Goal: Transaction & Acquisition: Purchase product/service

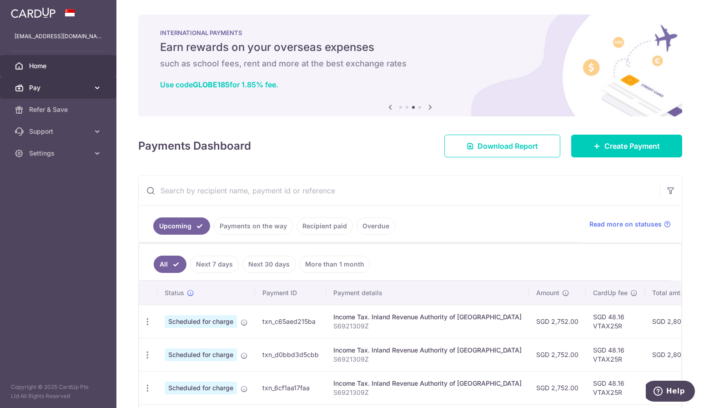
click at [66, 92] on span "Pay" at bounding box center [59, 87] width 60 height 9
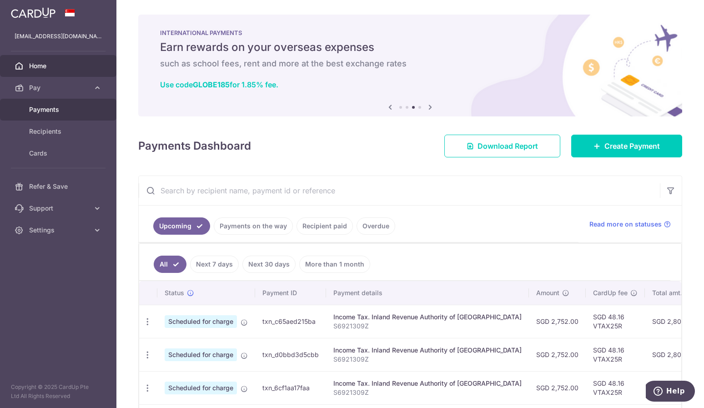
click at [70, 108] on span "Payments" at bounding box center [59, 109] width 60 height 9
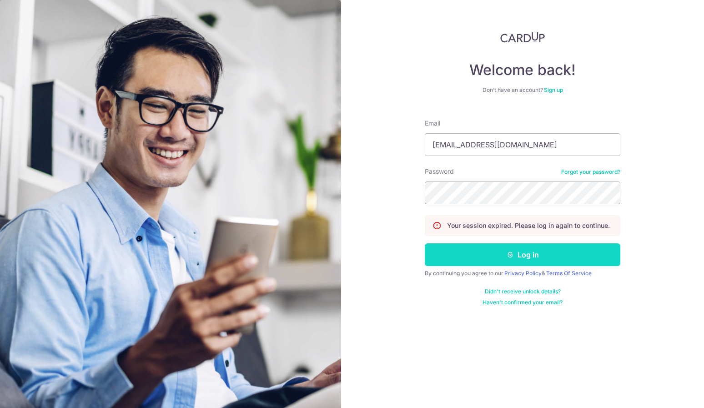
click at [501, 253] on button "Log in" at bounding box center [523, 254] width 196 height 23
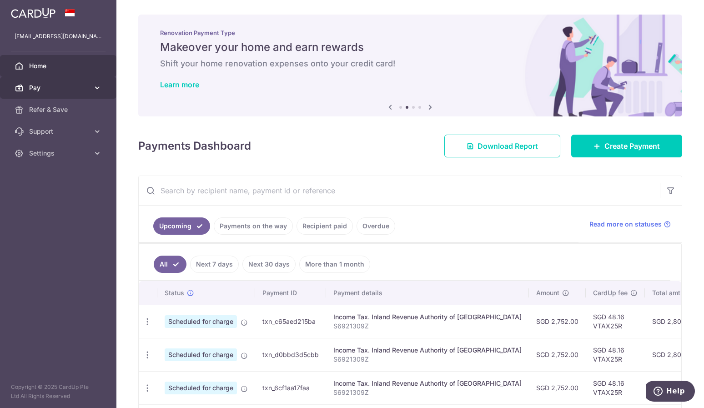
click at [58, 88] on span "Pay" at bounding box center [59, 87] width 60 height 9
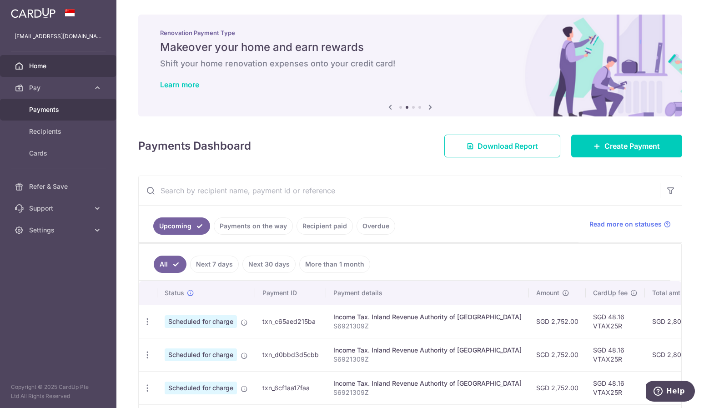
click at [55, 110] on span "Payments" at bounding box center [59, 109] width 60 height 9
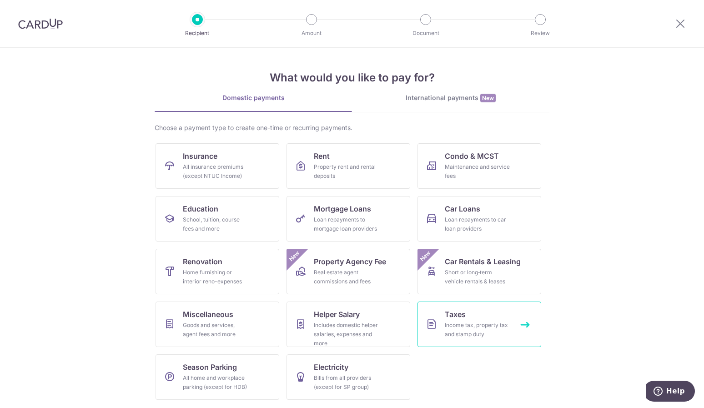
click at [477, 319] on link "Taxes Income tax, property tax and stamp duty" at bounding box center [480, 324] width 124 height 45
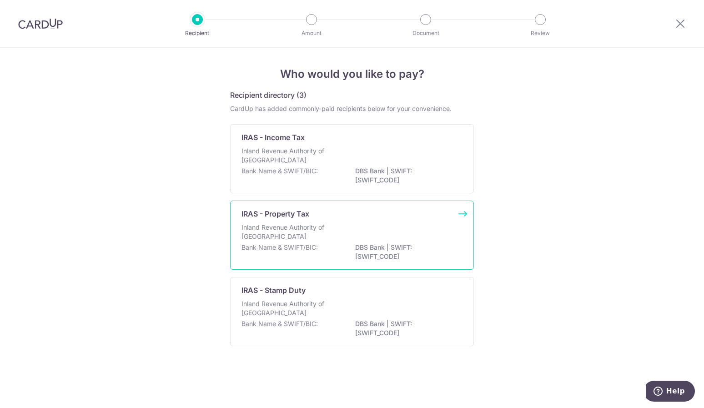
click at [343, 227] on div "Inland Revenue Authority of [GEOGRAPHIC_DATA]" at bounding box center [352, 233] width 221 height 20
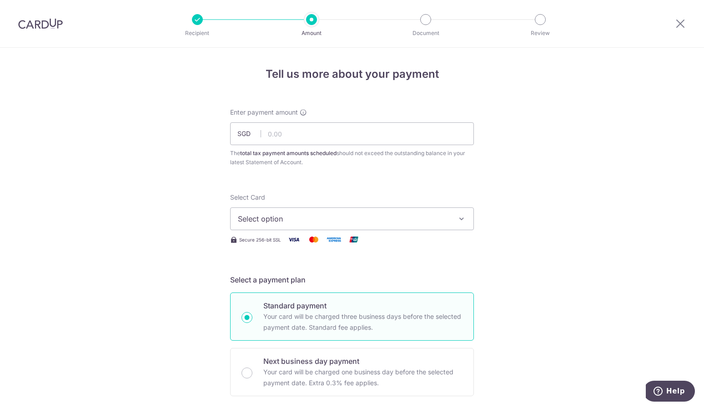
click at [356, 225] on button "Select option" at bounding box center [352, 218] width 244 height 23
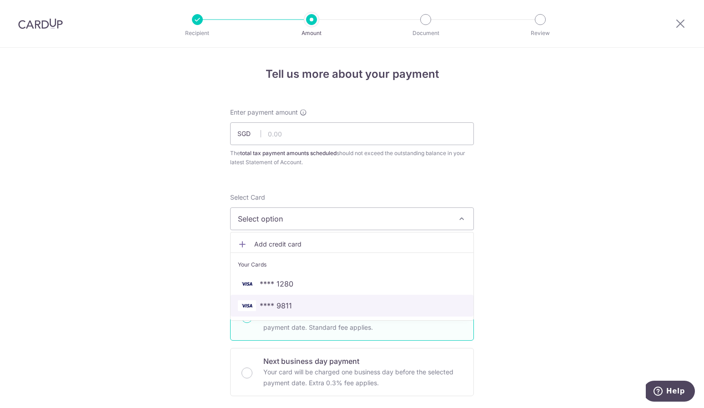
click at [321, 295] on link "**** 9811" at bounding box center [352, 306] width 243 height 22
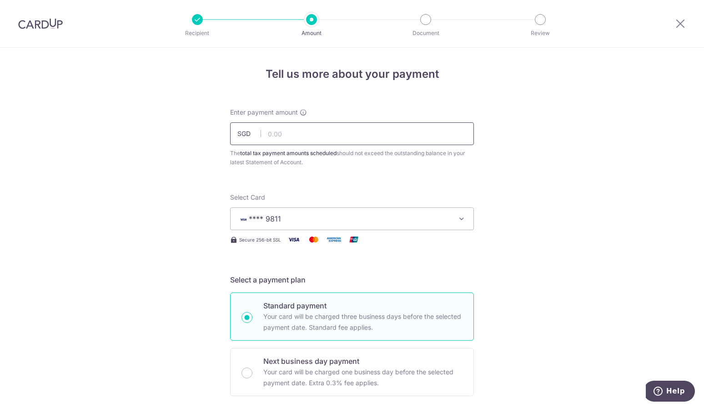
click at [332, 144] on input "text" at bounding box center [352, 133] width 244 height 23
click at [317, 138] on input "text" at bounding box center [352, 133] width 244 height 23
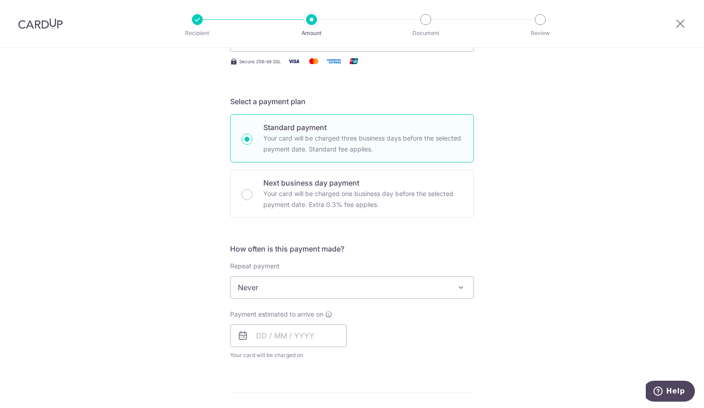
scroll to position [182, 0]
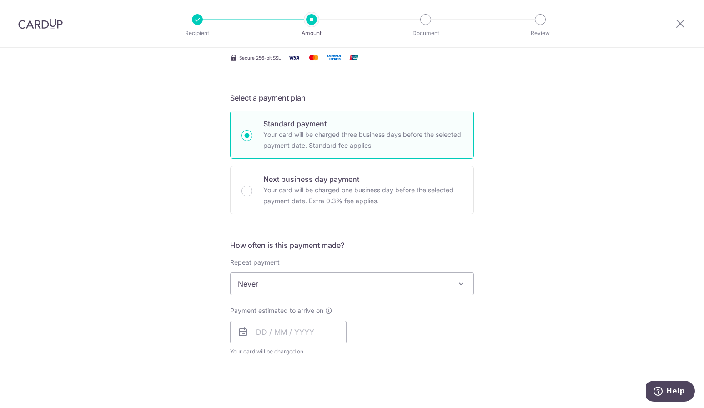
click at [323, 281] on span "Never" at bounding box center [352, 284] width 243 height 22
type input "110.00"
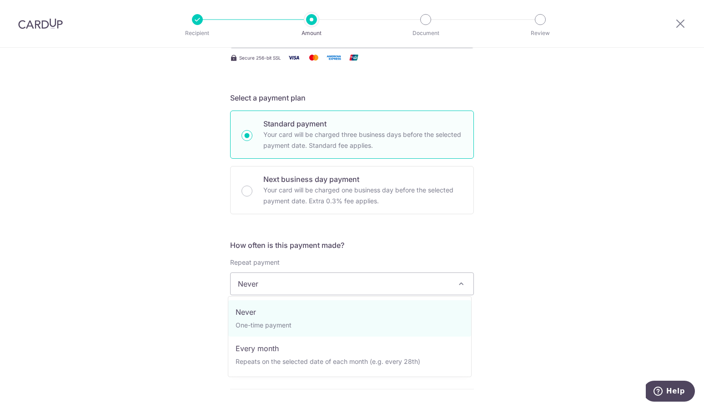
click at [323, 281] on span "Never" at bounding box center [352, 284] width 243 height 22
click at [456, 281] on span at bounding box center [461, 283] width 11 height 11
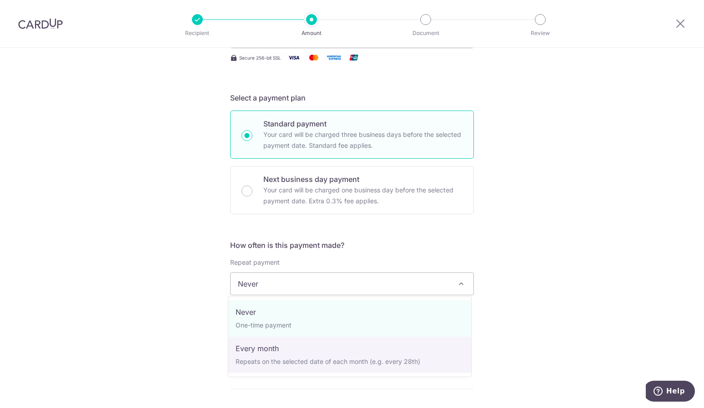
select select "3"
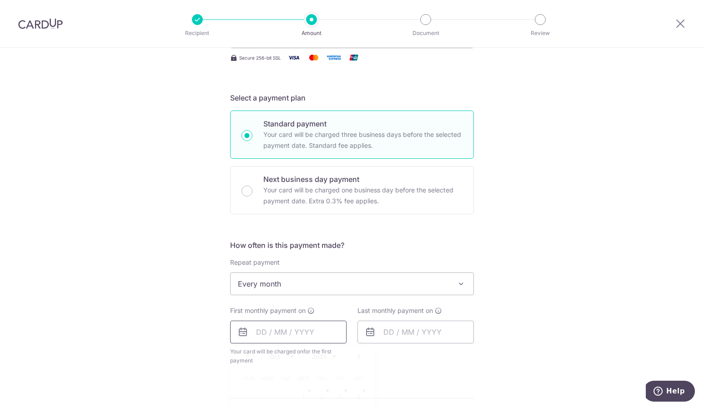
click at [260, 335] on input "text" at bounding box center [288, 332] width 116 height 23
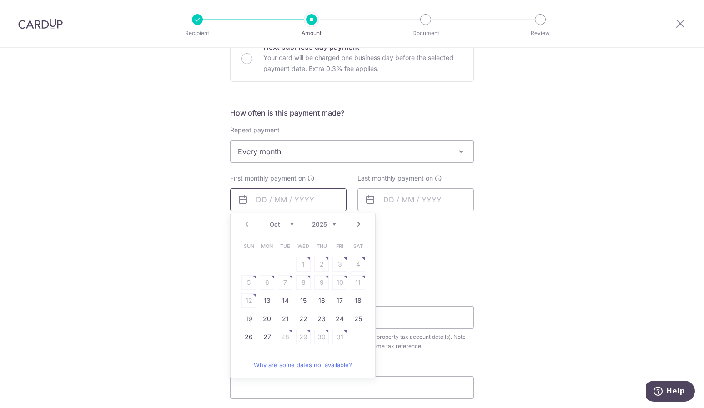
scroll to position [318, 0]
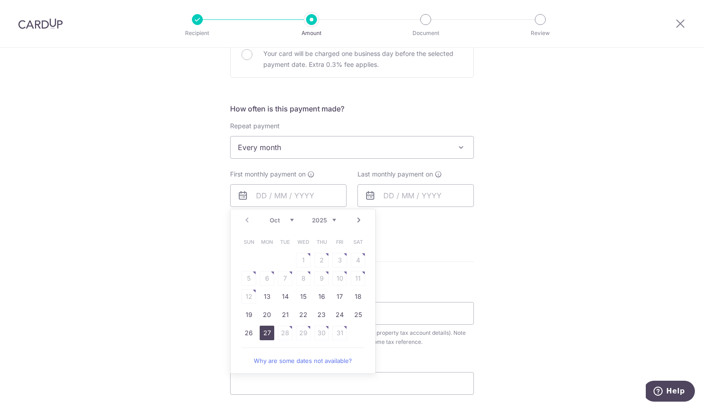
click at [262, 330] on link "27" at bounding box center [267, 333] width 15 height 15
type input "[DATE]"
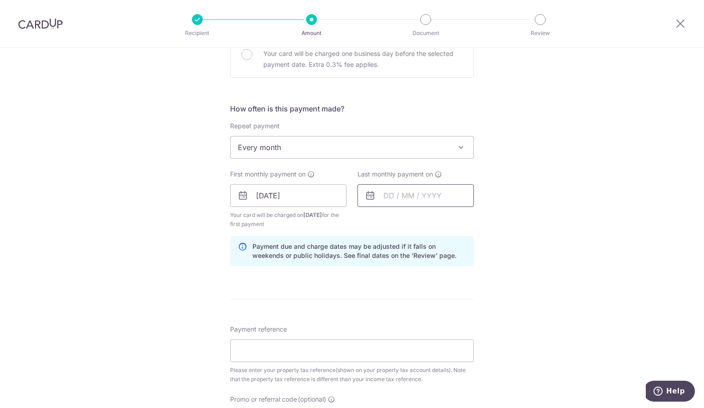
click at [384, 195] on input "text" at bounding box center [416, 195] width 116 height 23
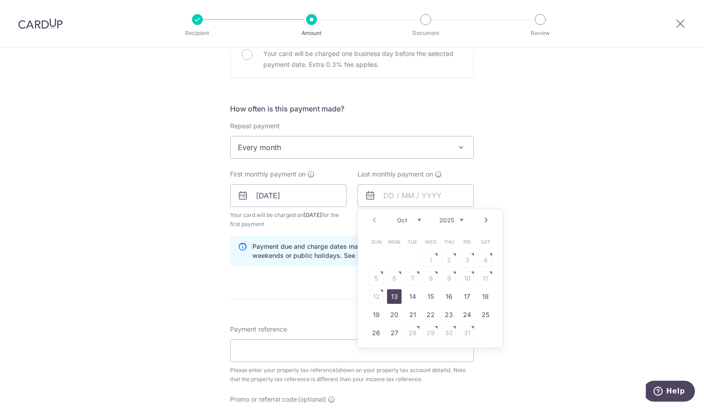
click at [482, 224] on link "Next" at bounding box center [486, 220] width 11 height 11
click at [486, 218] on link "Next" at bounding box center [486, 220] width 11 height 11
click at [452, 313] on link "25" at bounding box center [449, 315] width 15 height 15
type input "[DATE]"
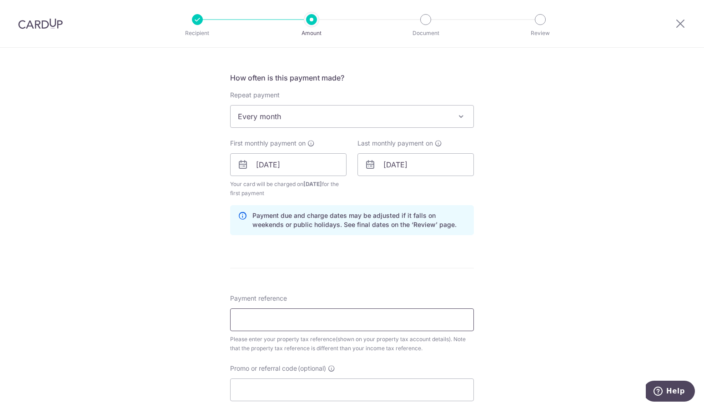
scroll to position [364, 0]
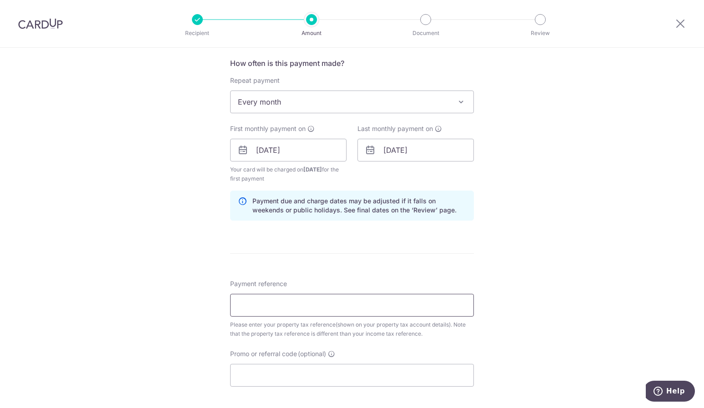
click at [291, 303] on input "Payment reference" at bounding box center [352, 305] width 244 height 23
drag, startPoint x: 73, startPoint y: 345, endPoint x: 117, endPoint y: 332, distance: 46.2
click at [73, 345] on div "Tell us more about your payment Enter payment amount SGD 110.00 110.00 The tota…" at bounding box center [352, 148] width 704 height 929
click at [288, 300] on input "Payment reference" at bounding box center [352, 305] width 244 height 23
paste input "4245509K"
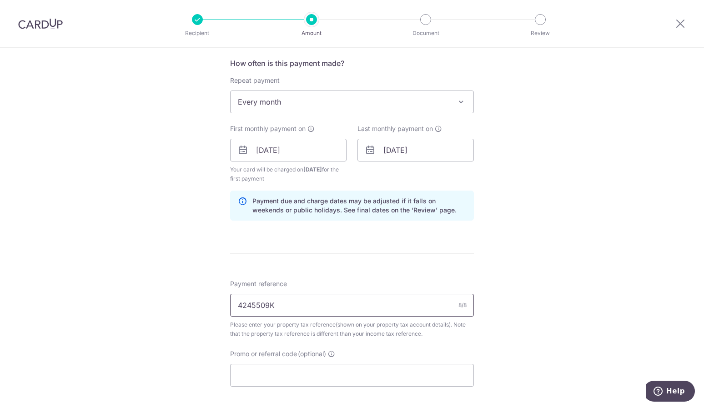
type input "4245509K"
click at [257, 374] on input "Promo or referral code (optional)" at bounding box center [352, 375] width 244 height 23
click at [290, 376] on input "Promo or referral code (optional)" at bounding box center [352, 375] width 244 height 23
paste input "3HOME25R"
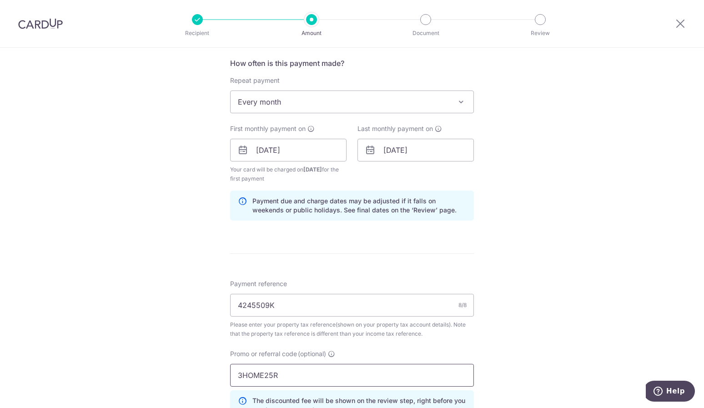
type input "3HOME25R"
click at [528, 241] on div "Tell us more about your payment Enter payment amount SGD 110.00 110.00 The tota…" at bounding box center [352, 169] width 704 height 970
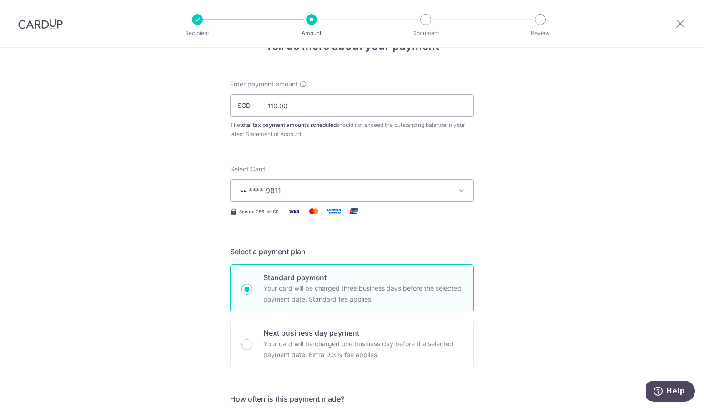
scroll to position [0, 0]
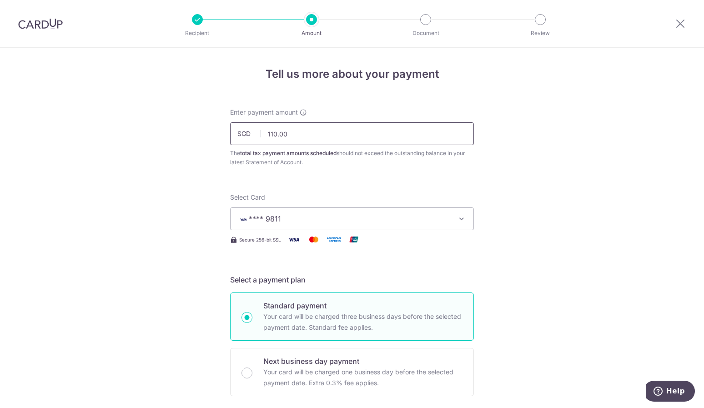
click at [308, 137] on input "110.00" at bounding box center [352, 133] width 244 height 23
click at [273, 134] on input "110.00" at bounding box center [352, 133] width 244 height 23
click at [409, 217] on span "**** 9811" at bounding box center [344, 218] width 212 height 11
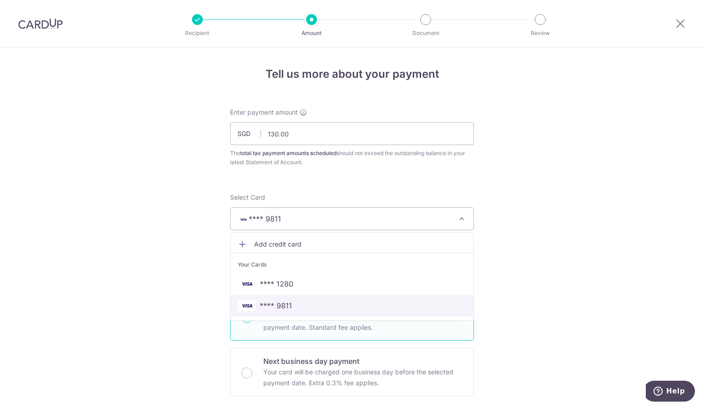
click at [403, 300] on span "**** 9811" at bounding box center [352, 305] width 228 height 11
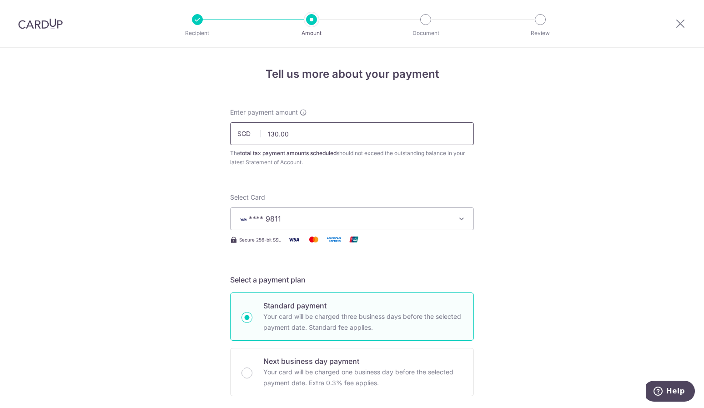
click at [301, 131] on input "130.00" at bounding box center [352, 133] width 244 height 23
click at [297, 130] on input "130.00" at bounding box center [352, 133] width 244 height 23
type input "138.00"
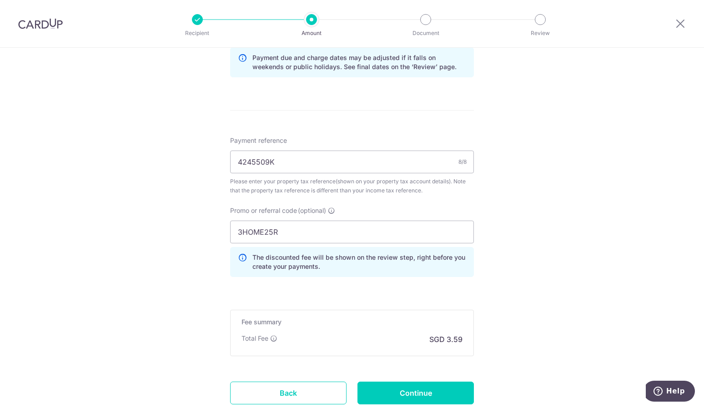
scroll to position [569, 0]
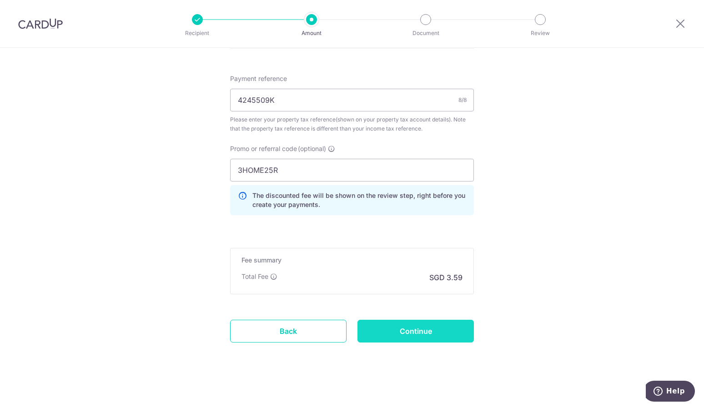
click at [410, 325] on input "Continue" at bounding box center [416, 331] width 116 height 23
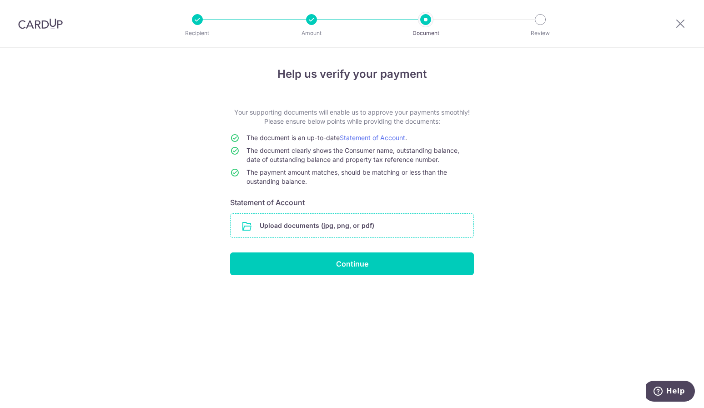
click at [369, 227] on input "file" at bounding box center [352, 226] width 243 height 24
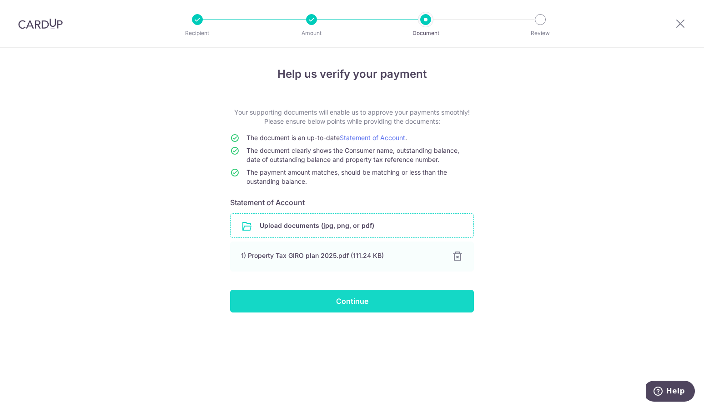
click at [353, 305] on input "Continue" at bounding box center [352, 301] width 244 height 23
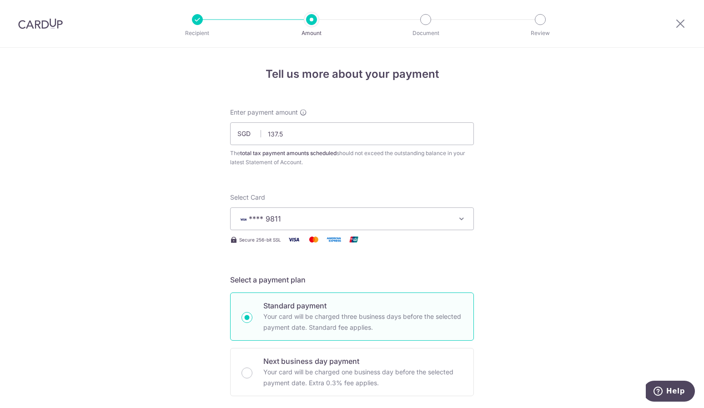
type input "137.50"
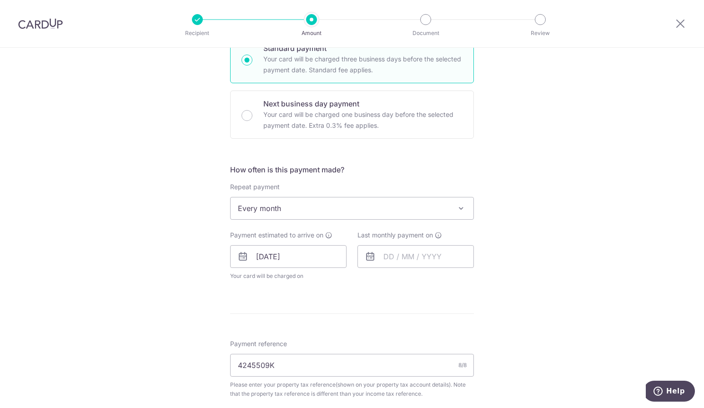
scroll to position [318, 0]
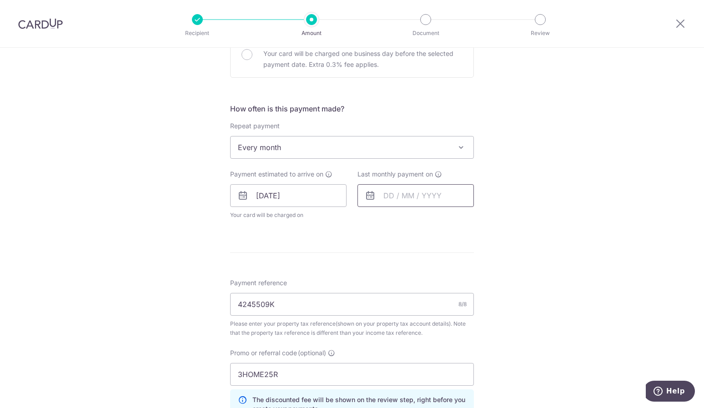
click at [394, 192] on input "text" at bounding box center [416, 195] width 116 height 23
click at [482, 220] on link "Next" at bounding box center [486, 220] width 11 height 11
click at [442, 314] on link "25" at bounding box center [449, 315] width 15 height 15
type input "25/12/2025"
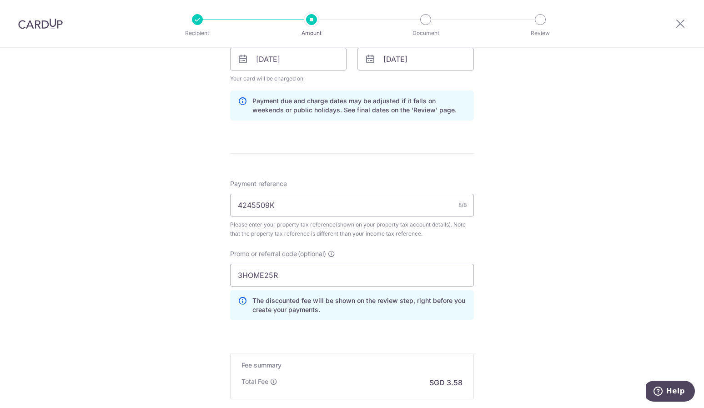
scroll to position [546, 0]
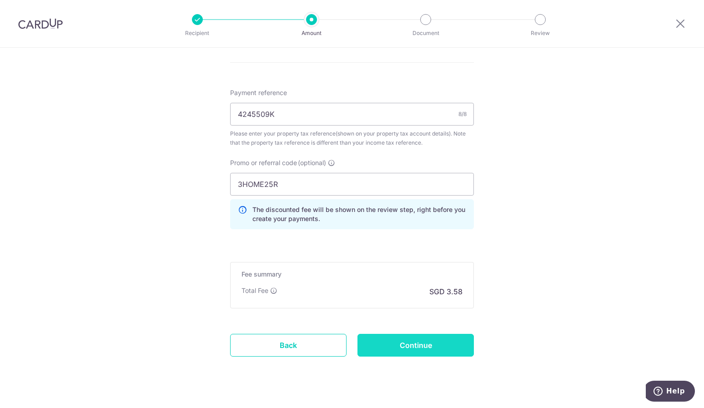
click at [436, 342] on input "Continue" at bounding box center [416, 345] width 116 height 23
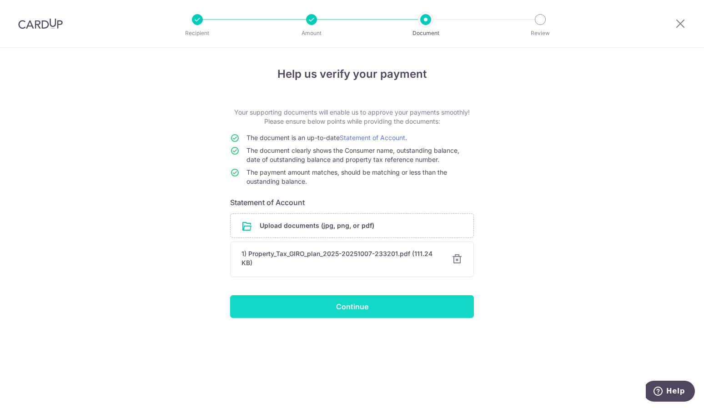
click at [359, 313] on input "Continue" at bounding box center [352, 306] width 244 height 23
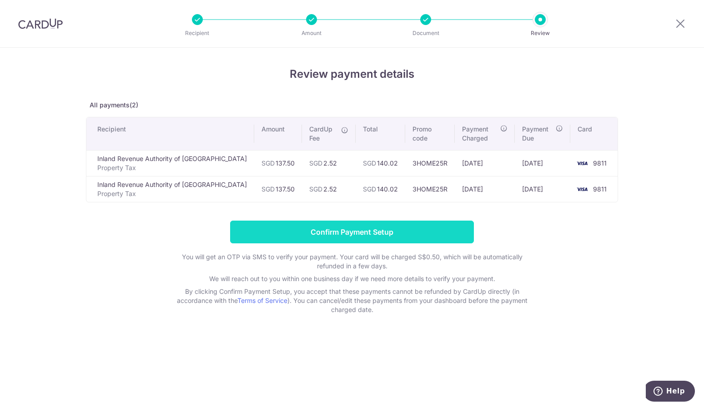
click at [344, 232] on input "Confirm Payment Setup" at bounding box center [352, 232] width 244 height 23
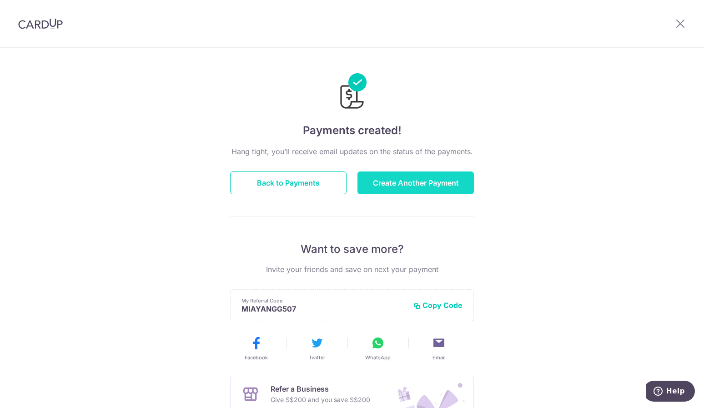
click at [421, 186] on button "Create Another Payment" at bounding box center [416, 183] width 116 height 23
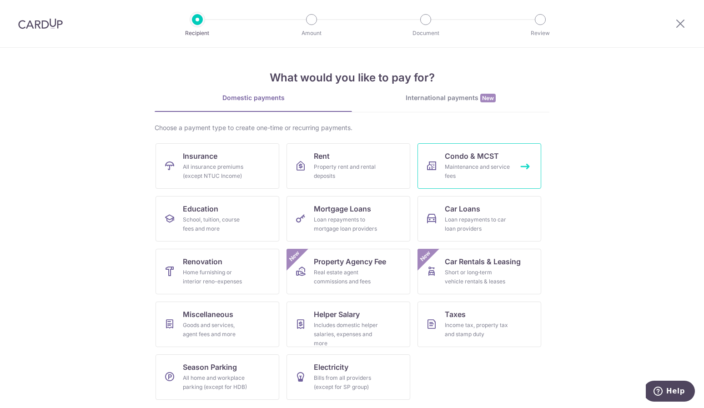
click at [461, 165] on div "Maintenance and service fees" at bounding box center [478, 171] width 66 height 18
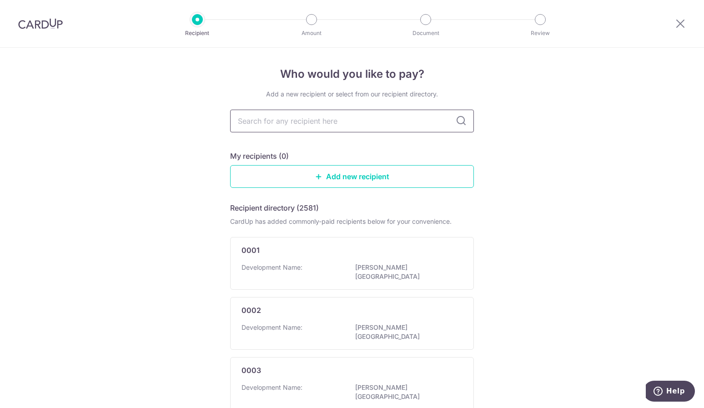
click at [350, 117] on input "text" at bounding box center [352, 121] width 244 height 23
type input "2542"
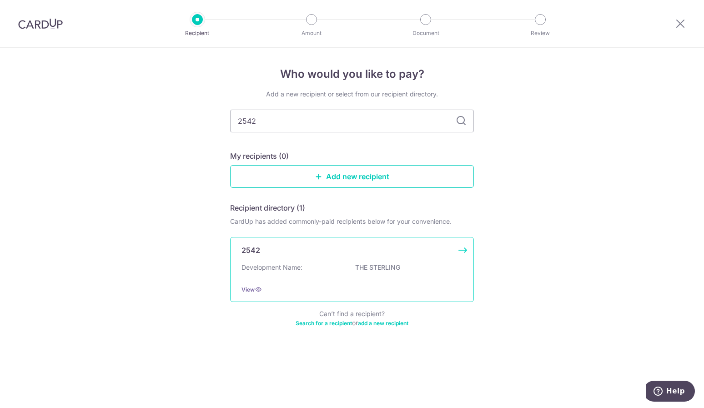
click at [355, 262] on div "2542 Development Name: THE STERLING View" at bounding box center [352, 269] width 244 height 65
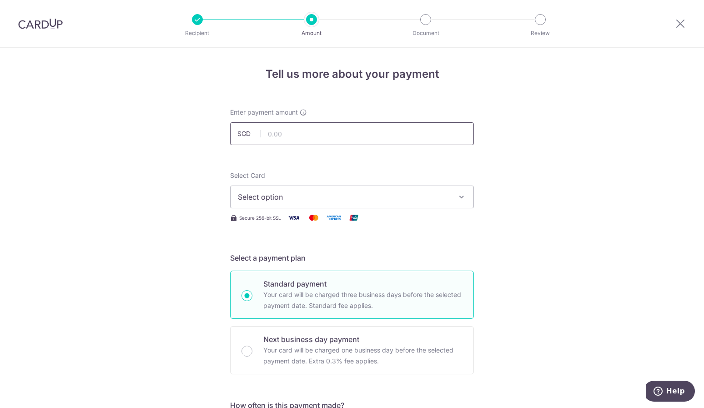
click at [299, 136] on input "text" at bounding box center [352, 133] width 244 height 23
type input "1,569.60"
click at [326, 195] on span "Select option" at bounding box center [344, 197] width 212 height 11
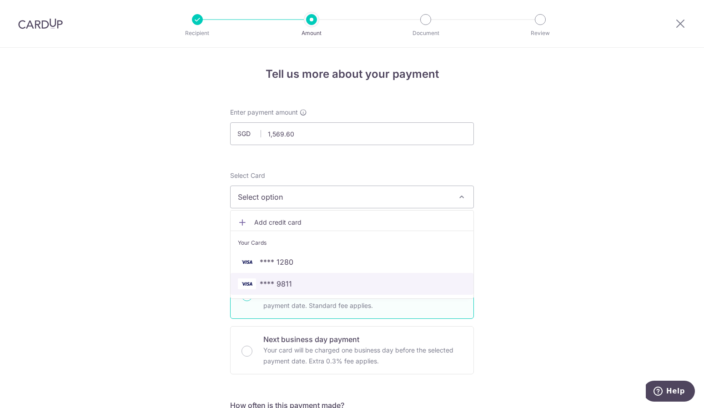
click at [320, 276] on link "**** 9811" at bounding box center [352, 284] width 243 height 22
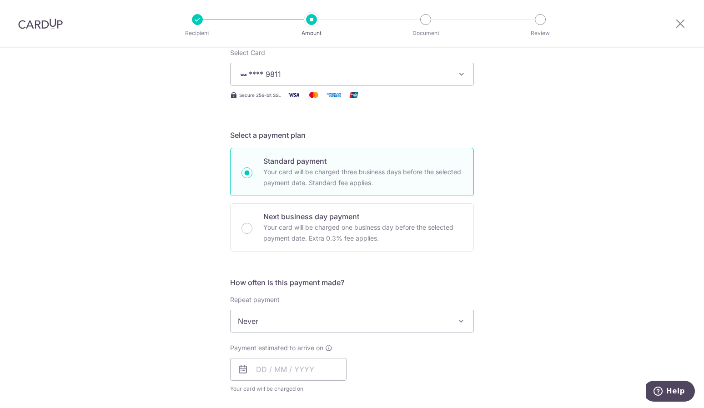
scroll to position [136, 0]
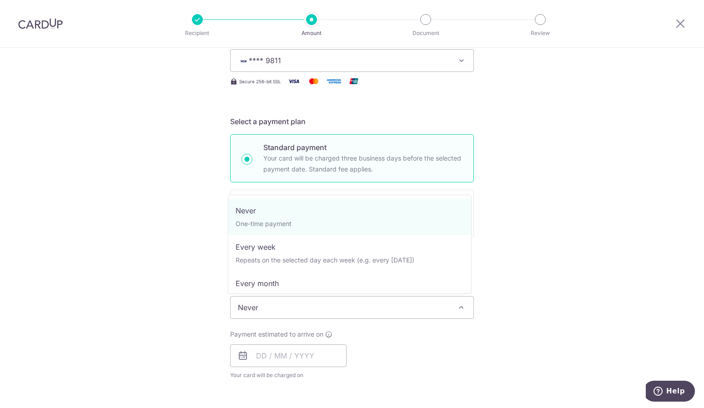
click at [326, 303] on span "Never" at bounding box center [352, 308] width 243 height 22
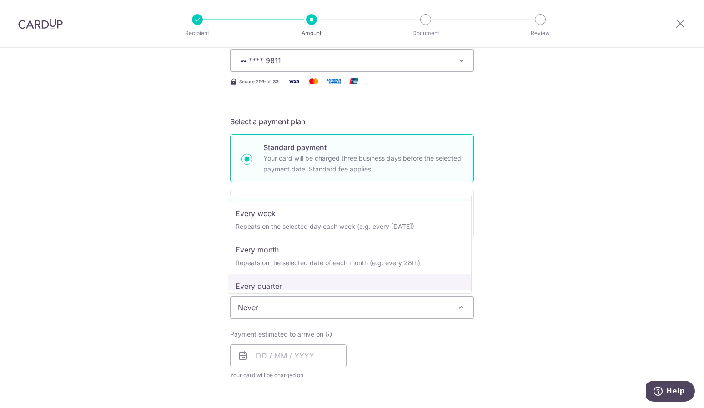
scroll to position [45, 0]
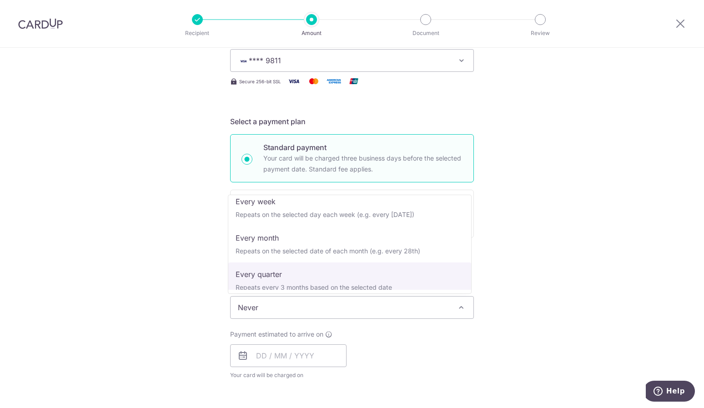
select select "4"
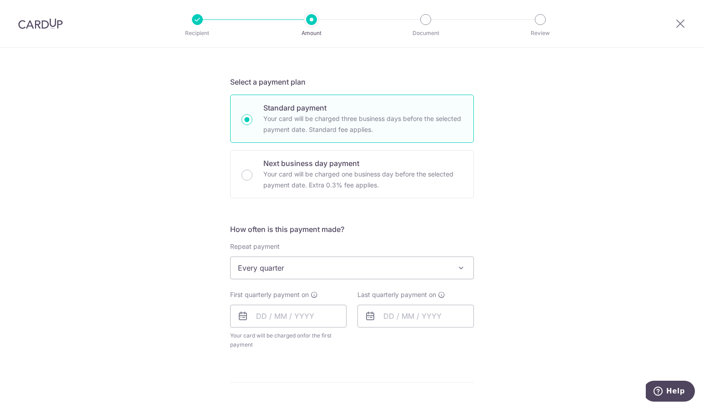
scroll to position [227, 0]
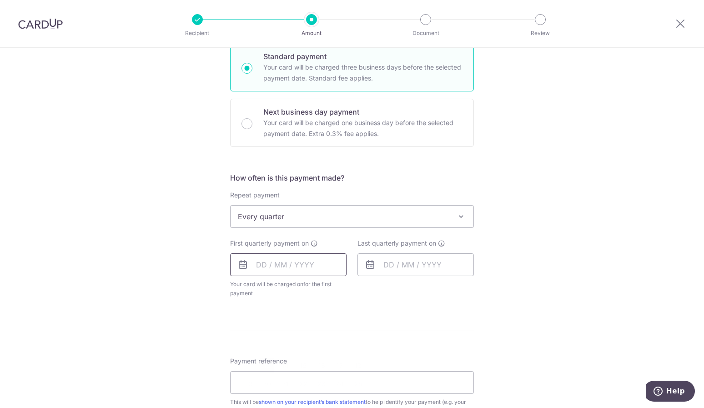
click at [255, 266] on input "text" at bounding box center [288, 264] width 116 height 23
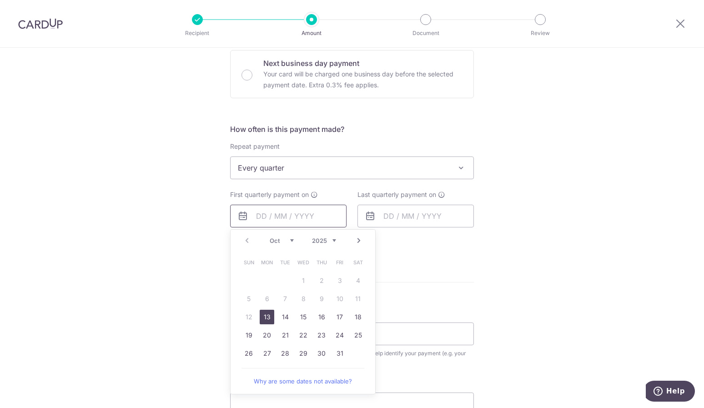
scroll to position [318, 0]
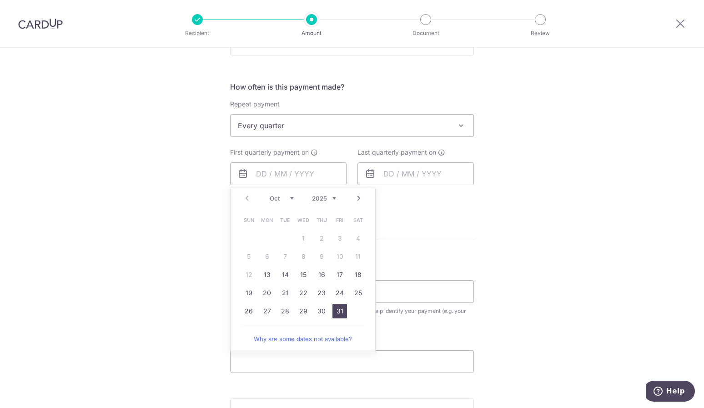
click at [335, 308] on link "31" at bounding box center [340, 311] width 15 height 15
type input "[DATE]"
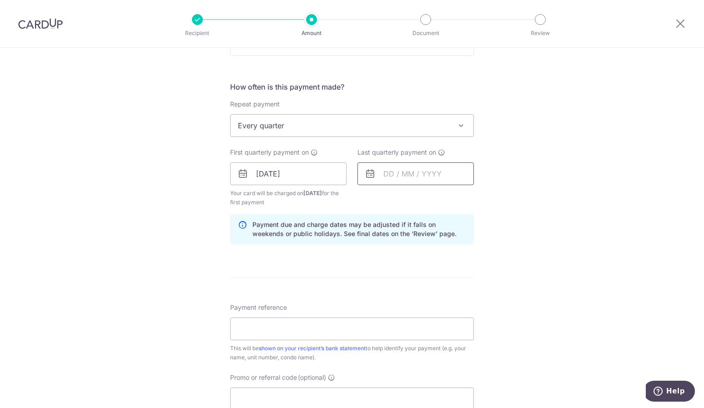
click at [454, 176] on input "text" at bounding box center [416, 173] width 116 height 23
click at [486, 199] on link "Next" at bounding box center [486, 198] width 11 height 11
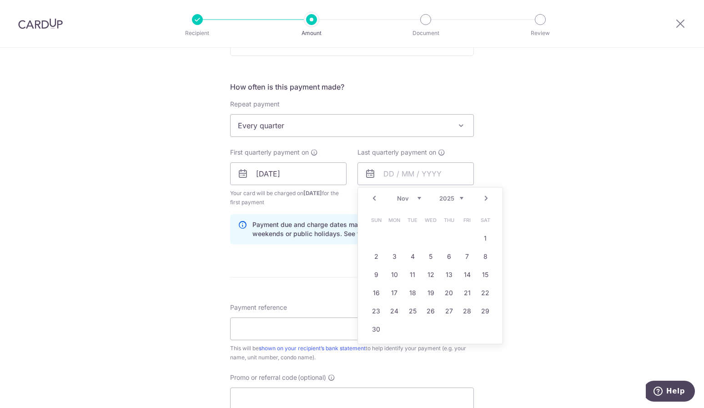
click at [486, 199] on link "Next" at bounding box center [486, 198] width 11 height 11
click at [428, 309] on link "31" at bounding box center [431, 311] width 15 height 15
type input "31/12/2025"
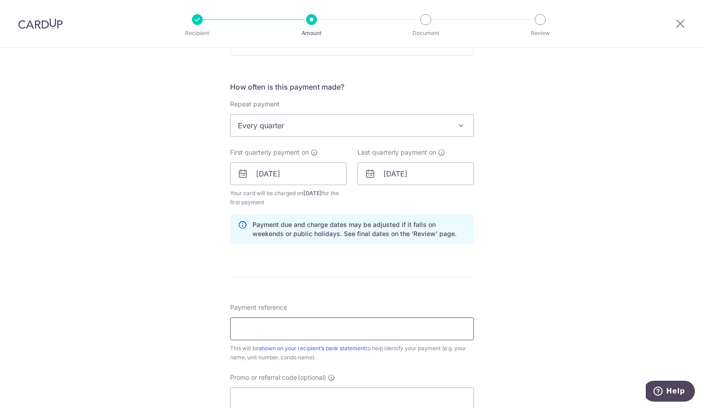
click at [285, 326] on input "Payment reference" at bounding box center [352, 329] width 244 height 23
paste input "001-10-07"
type input "001-10-07"
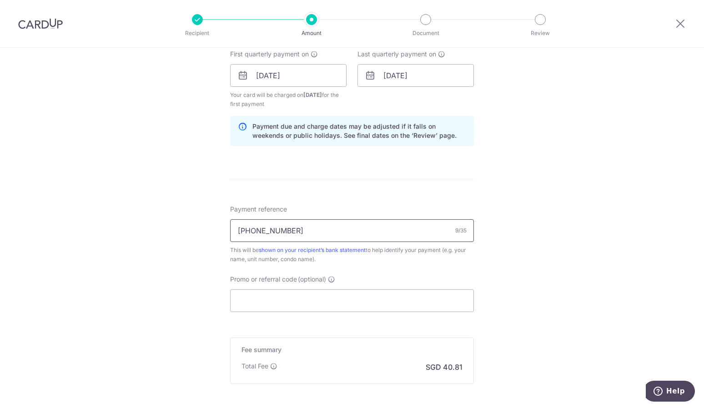
scroll to position [455, 0]
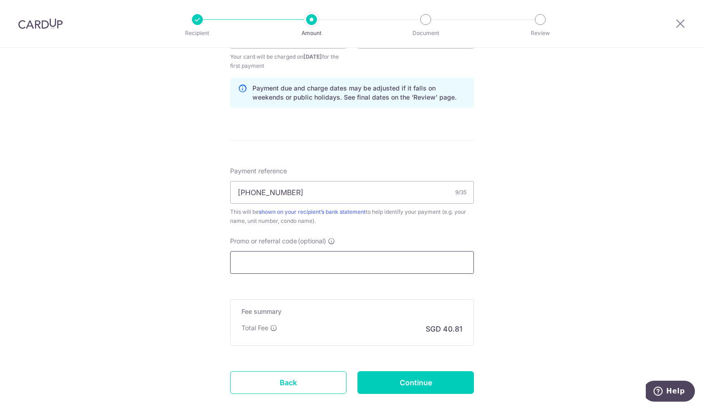
click at [368, 268] on input "Promo or referral code (optional)" at bounding box center [352, 262] width 244 height 23
paste input "3HOME25R"
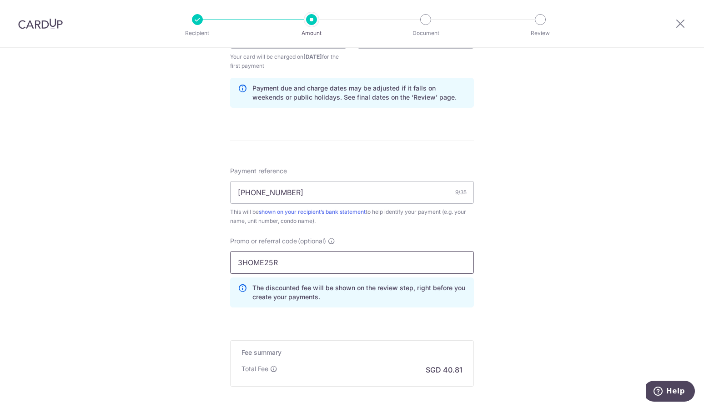
type input "3HOME25R"
click at [510, 265] on div "Tell us more about your payment Enter payment amount SGD 1,569.60 1569.60 Selec…" at bounding box center [352, 48] width 704 height 910
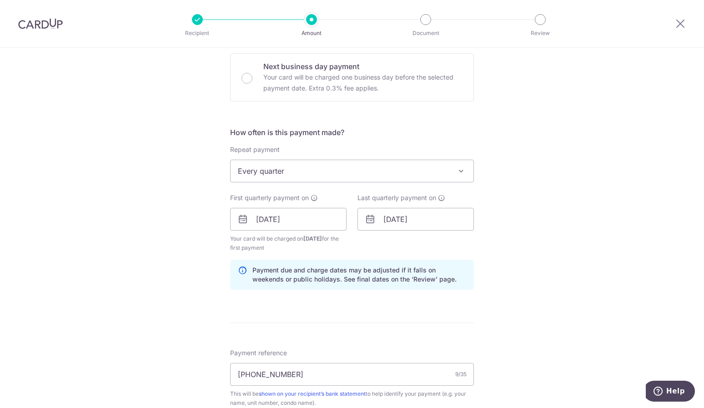
scroll to position [182, 0]
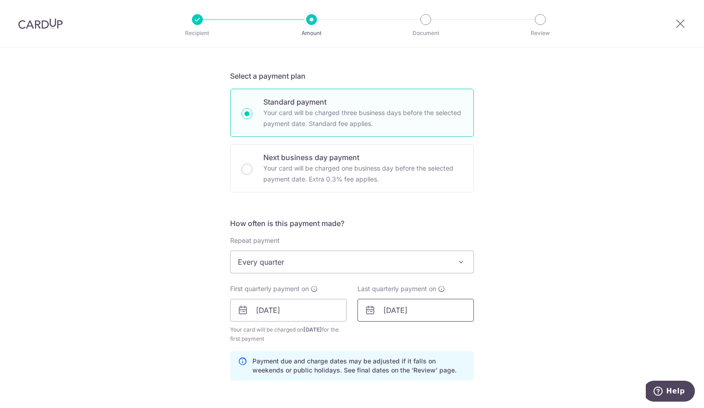
click at [427, 311] on input "31/12/2025" at bounding box center [416, 310] width 116 height 23
click at [482, 333] on link "Next" at bounding box center [486, 334] width 11 height 11
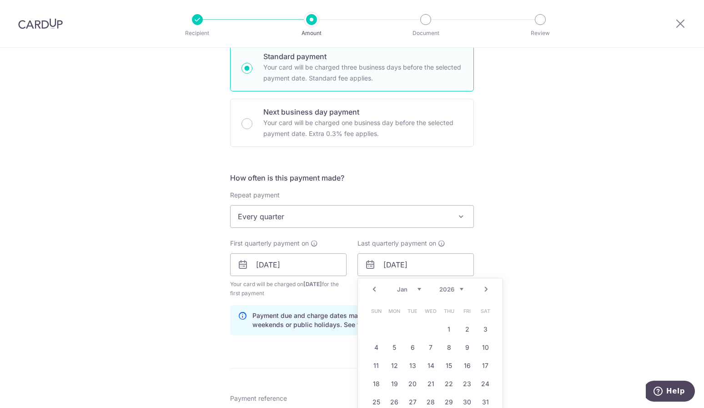
click at [373, 287] on link "Prev" at bounding box center [374, 289] width 11 height 11
click at [430, 400] on link "31" at bounding box center [431, 402] width 15 height 15
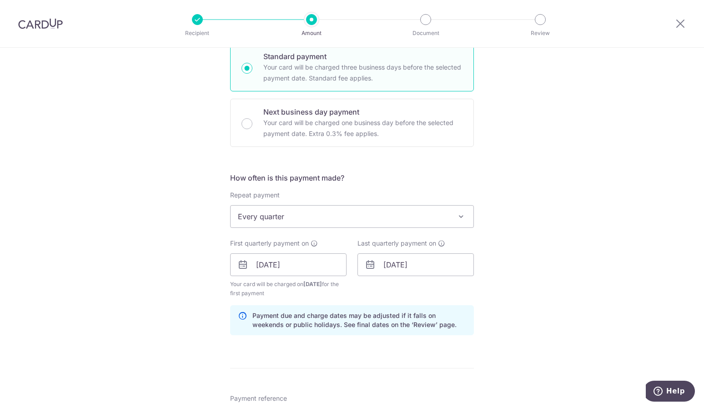
click at [516, 302] on div "Tell us more about your payment Enter payment amount SGD 1,569.60 1569.60 Selec…" at bounding box center [352, 275] width 704 height 910
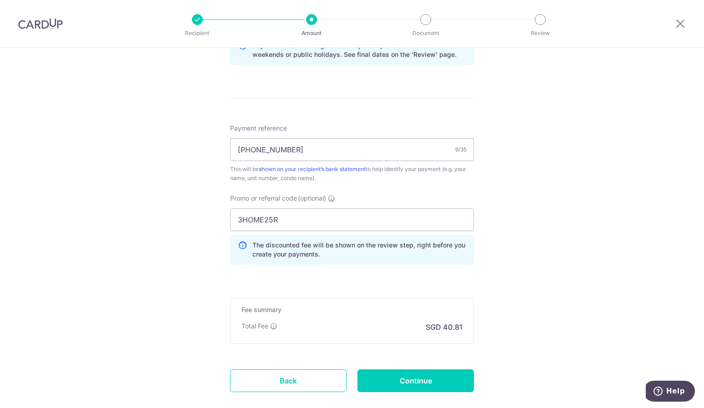
scroll to position [546, 0]
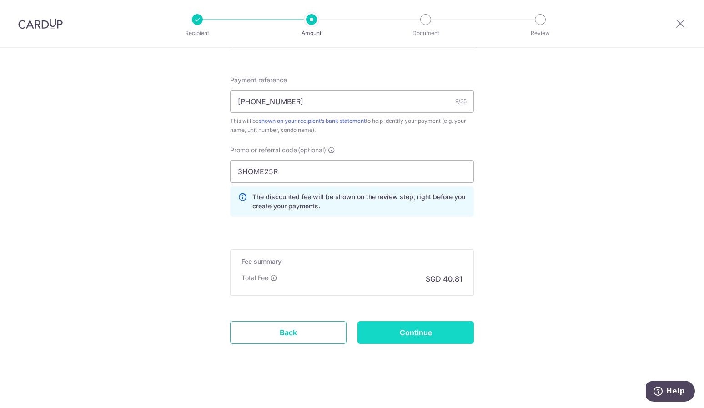
click at [413, 328] on input "Continue" at bounding box center [416, 332] width 116 height 23
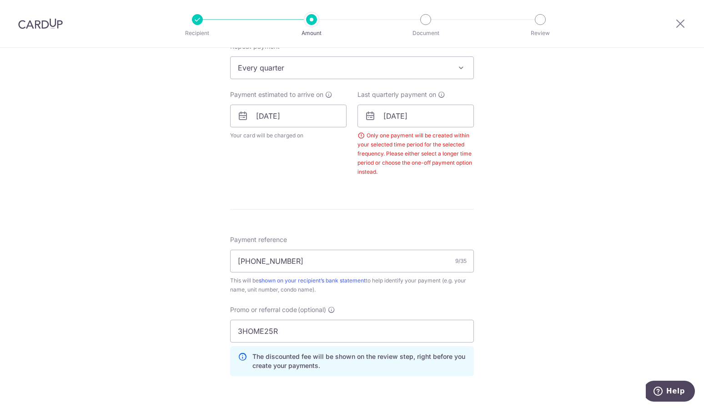
scroll to position [277, 0]
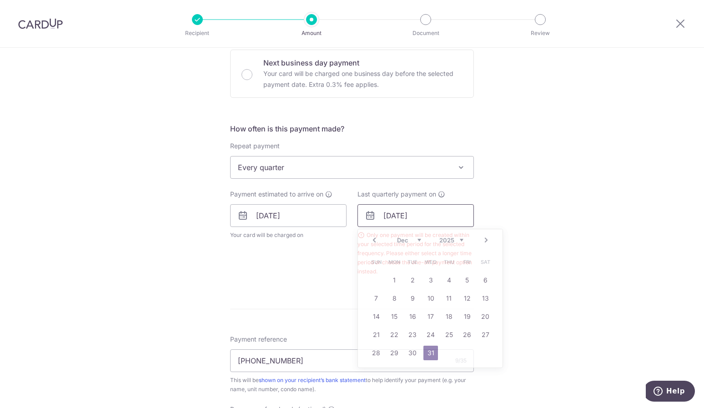
click at [423, 214] on input "31/12/2025" at bounding box center [416, 215] width 116 height 23
click at [493, 157] on div "Tell us more about your payment Enter payment amount SGD 1,569.60 1569.60 Selec…" at bounding box center [352, 221] width 704 height 900
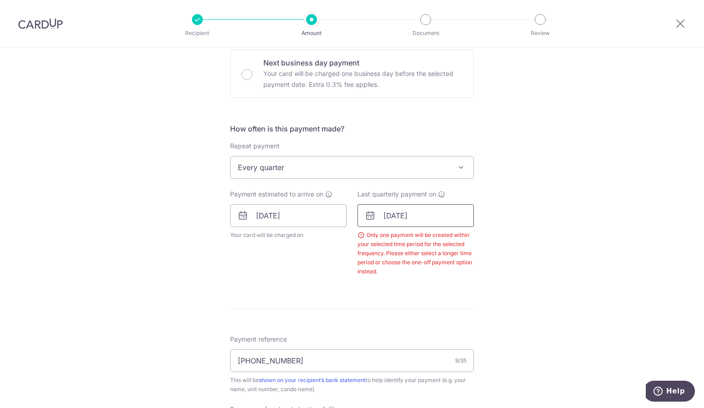
click at [427, 210] on input "31/12/2025" at bounding box center [416, 215] width 116 height 23
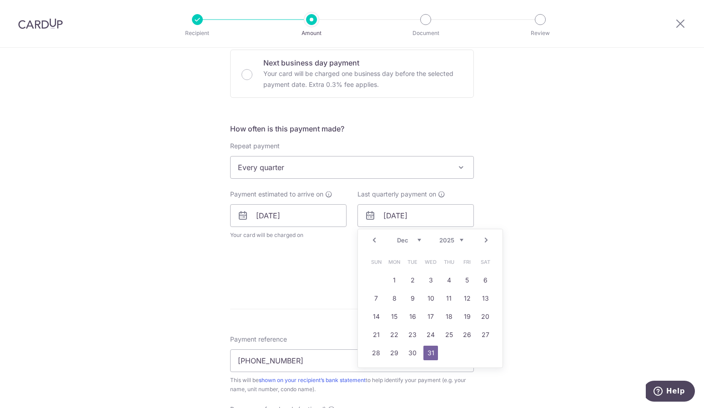
click at [481, 237] on link "Next" at bounding box center [486, 240] width 11 height 11
click at [483, 352] on link "31" at bounding box center [485, 353] width 15 height 15
type input "31/01/2026"
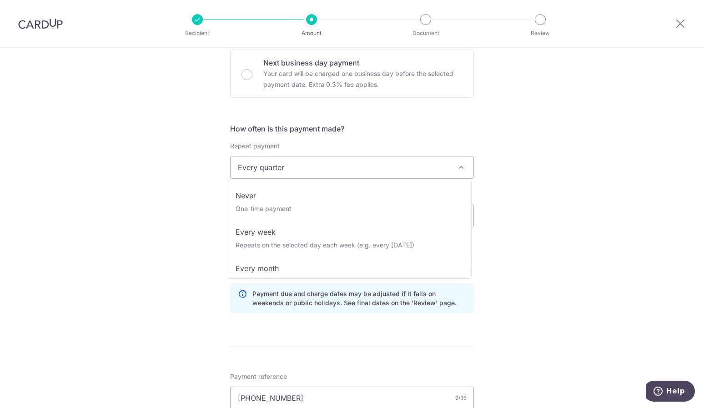
click at [450, 171] on span "Every quarter" at bounding box center [352, 168] width 243 height 22
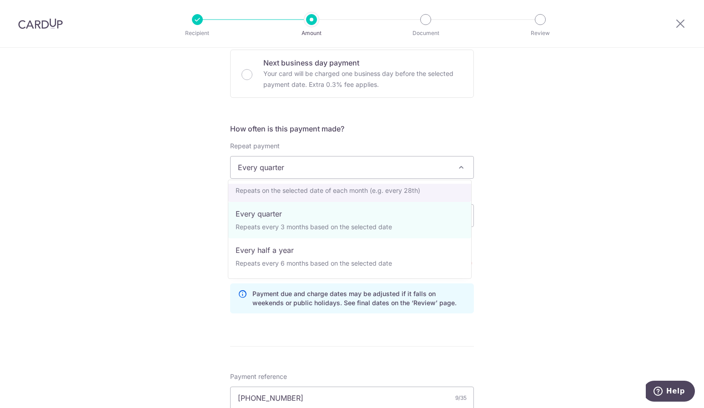
scroll to position [45, 0]
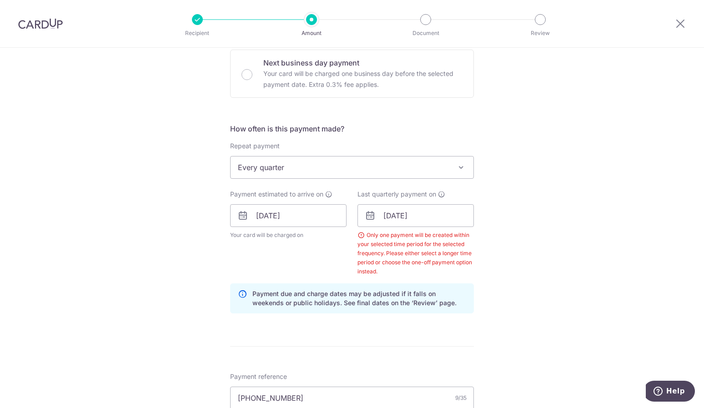
click at [508, 179] on div "Tell us more about your payment Enter payment amount SGD 1,569.60 1569.60 Selec…" at bounding box center [352, 240] width 704 height 938
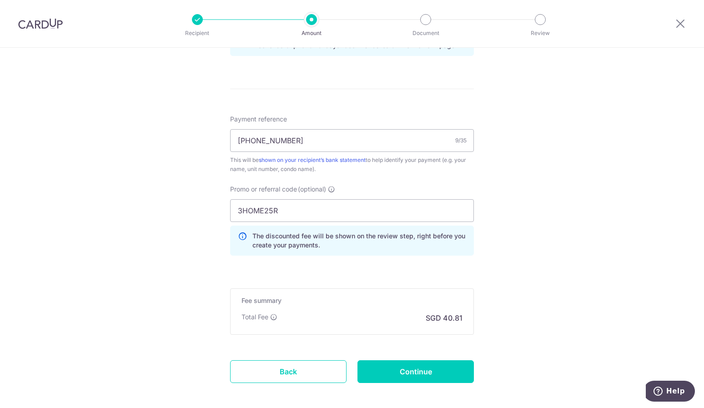
scroll to position [575, 0]
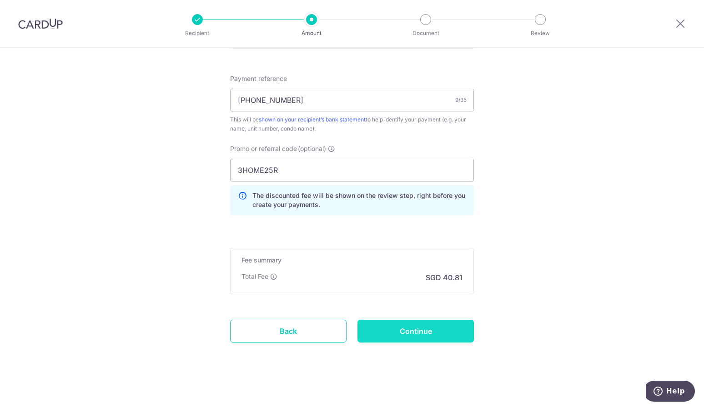
click at [437, 320] on input "Continue" at bounding box center [416, 331] width 116 height 23
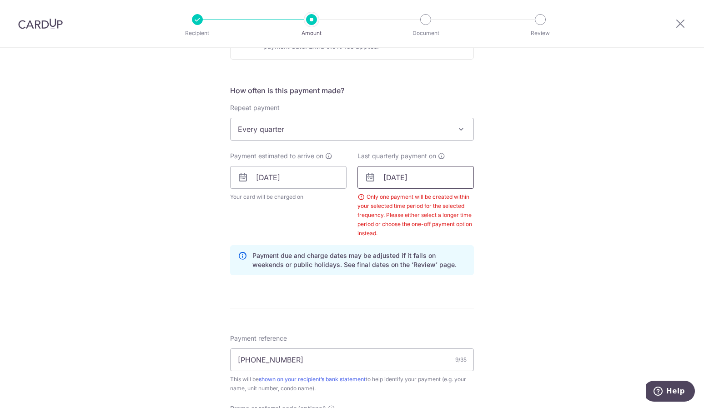
scroll to position [302, 0]
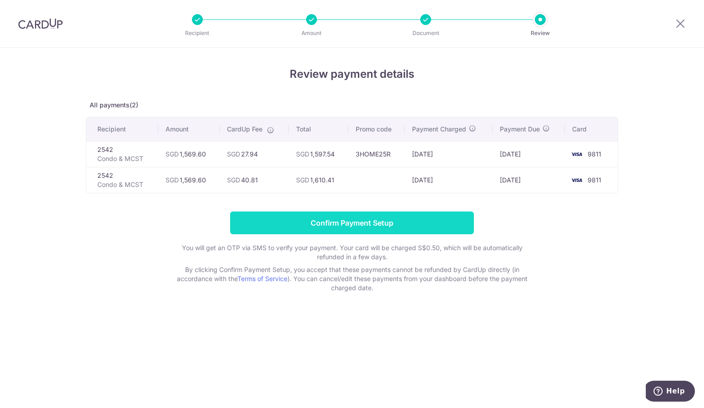
click at [382, 224] on input "Confirm Payment Setup" at bounding box center [352, 223] width 244 height 23
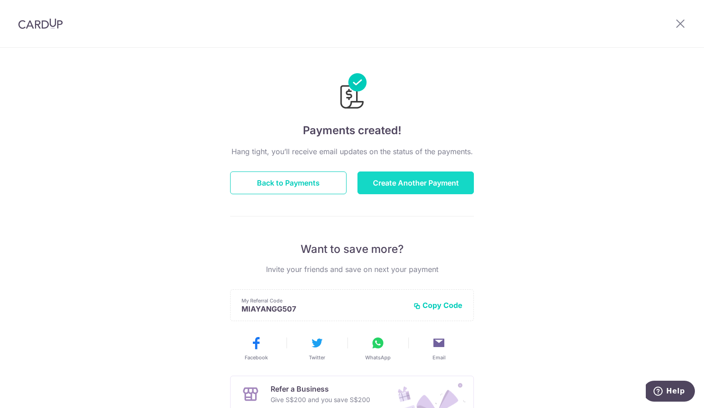
click at [446, 184] on button "Create Another Payment" at bounding box center [416, 183] width 116 height 23
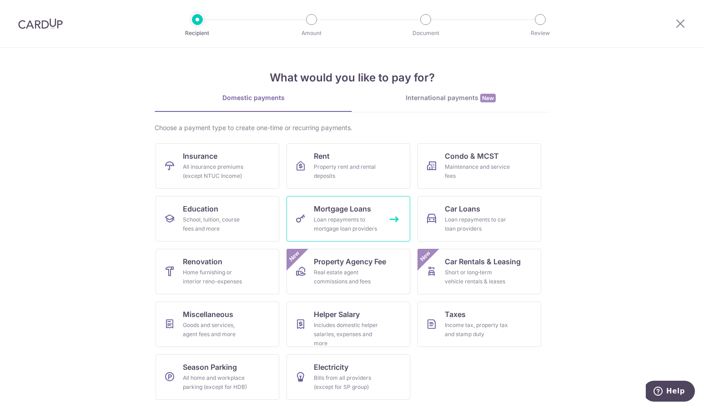
click at [368, 215] on div "Loan repayments to mortgage loan providers" at bounding box center [347, 224] width 66 height 18
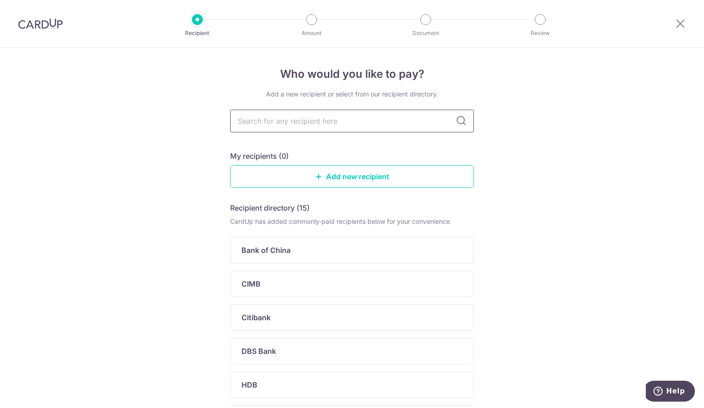
click at [348, 122] on input "text" at bounding box center [352, 121] width 244 height 23
type input "ocb"
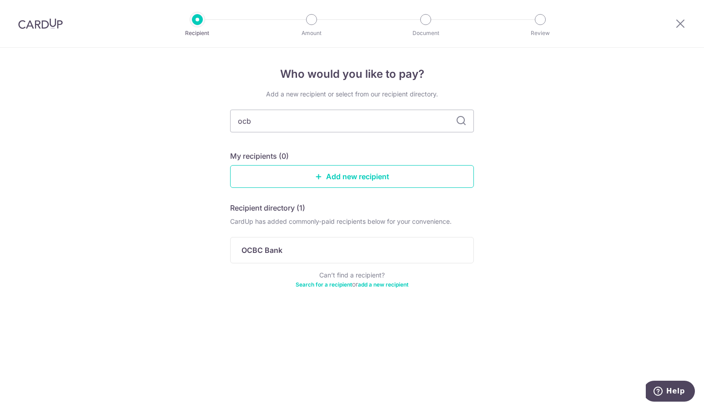
type input "ocbc"
type input "o"
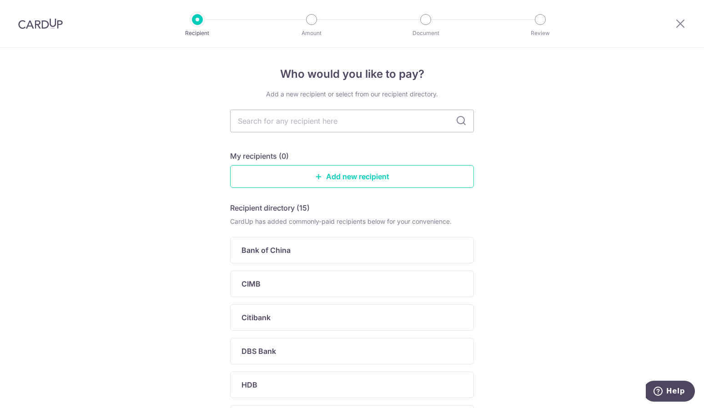
click at [44, 28] on img at bounding box center [40, 23] width 45 height 11
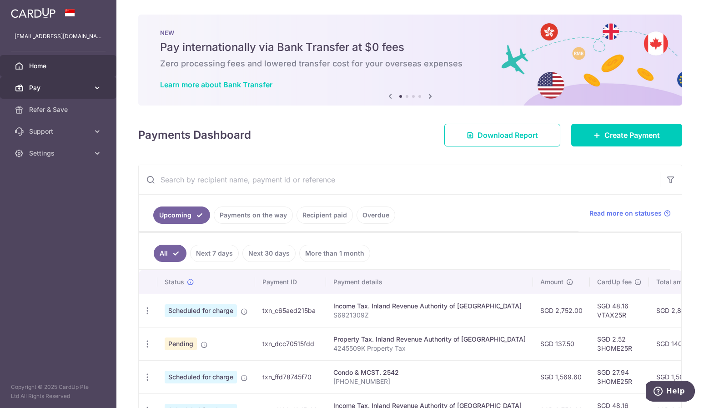
click at [76, 89] on span "Pay" at bounding box center [59, 87] width 60 height 9
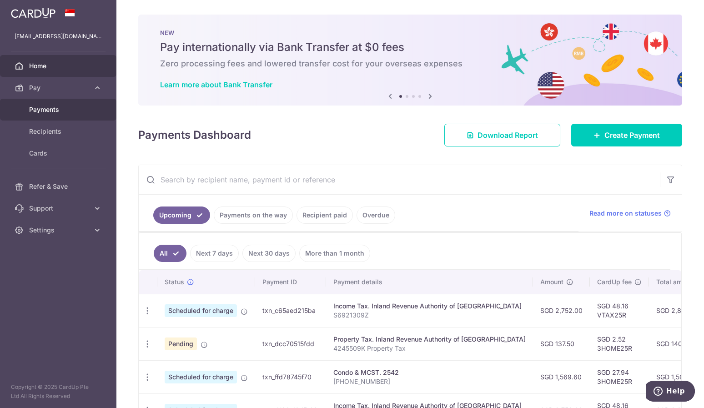
click at [76, 109] on span "Payments" at bounding box center [59, 109] width 60 height 9
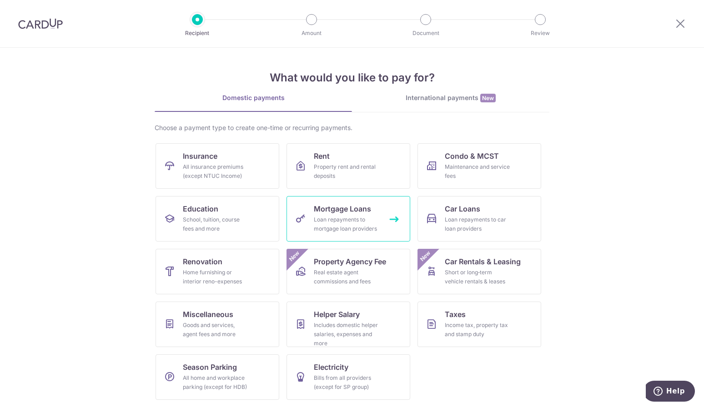
click at [351, 222] on div "Loan repayments to mortgage loan providers" at bounding box center [347, 224] width 66 height 18
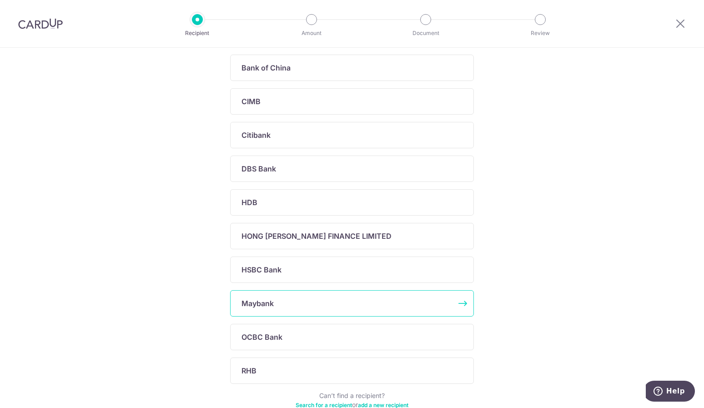
scroll to position [227, 0]
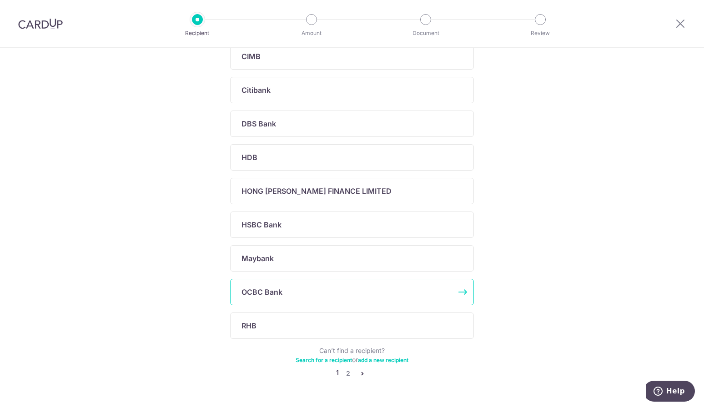
click at [313, 287] on div "OCBC Bank" at bounding box center [347, 292] width 210 height 11
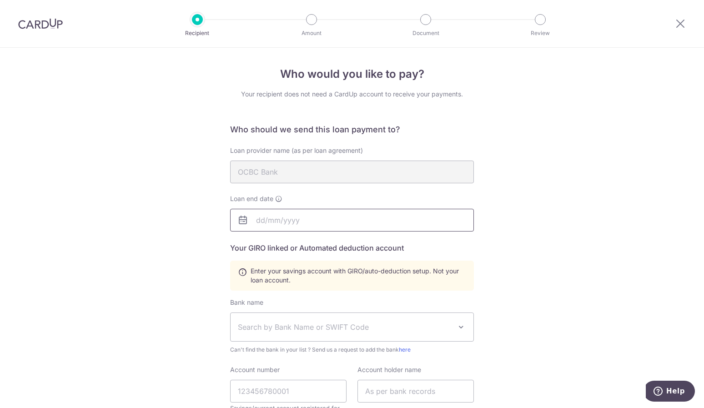
click at [331, 218] on input "text" at bounding box center [352, 220] width 244 height 23
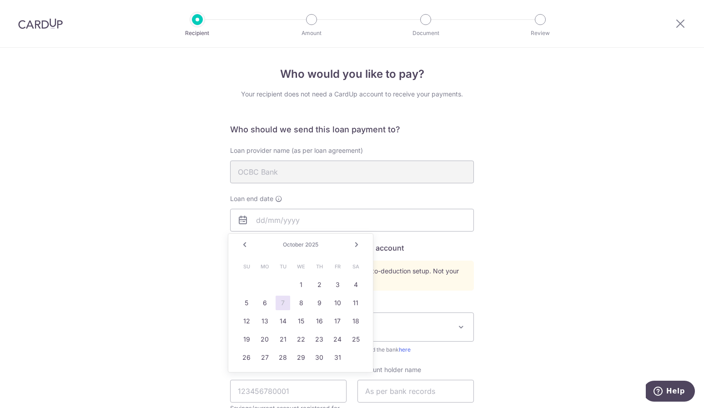
click at [315, 242] on span "2025" at bounding box center [311, 244] width 13 height 7
click at [351, 244] on link "Next" at bounding box center [356, 244] width 11 height 11
click at [318, 247] on span "2025" at bounding box center [314, 244] width 13 height 7
click at [298, 219] on input "text" at bounding box center [352, 220] width 244 height 23
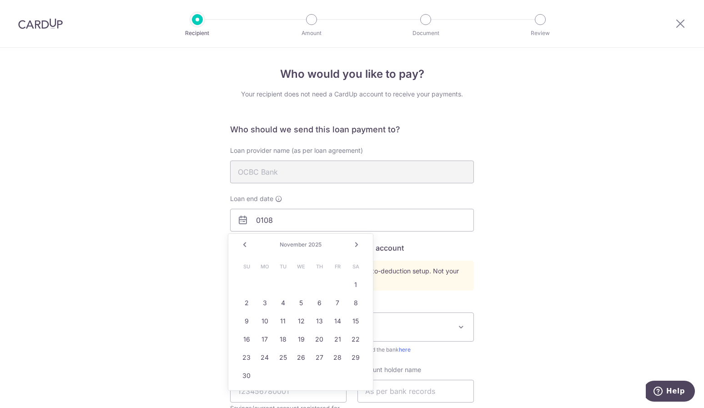
click at [245, 244] on link "Prev" at bounding box center [244, 244] width 11 height 11
click at [246, 244] on link "Prev" at bounding box center [244, 244] width 11 height 11
click at [340, 281] on link "1" at bounding box center [337, 285] width 15 height 15
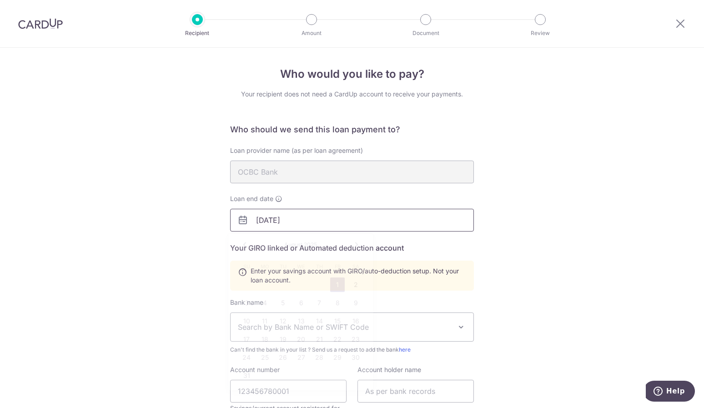
click at [303, 222] on input "08/01/2025" at bounding box center [352, 220] width 244 height 23
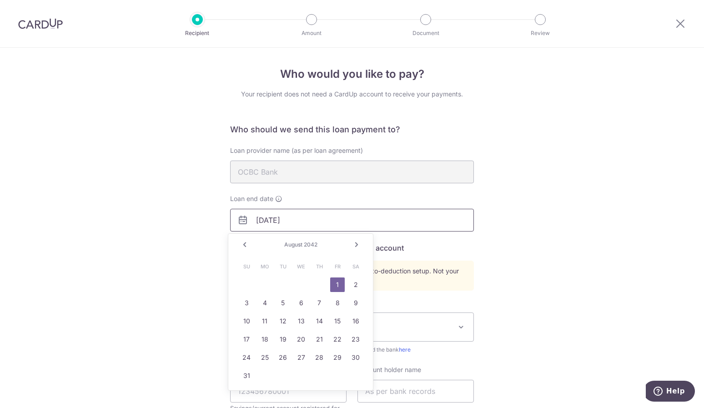
type input "08/01/2042"
click at [538, 205] on div "Who would you like to pay? Your recipient does not need a CardUp account to rec…" at bounding box center [352, 317] width 704 height 539
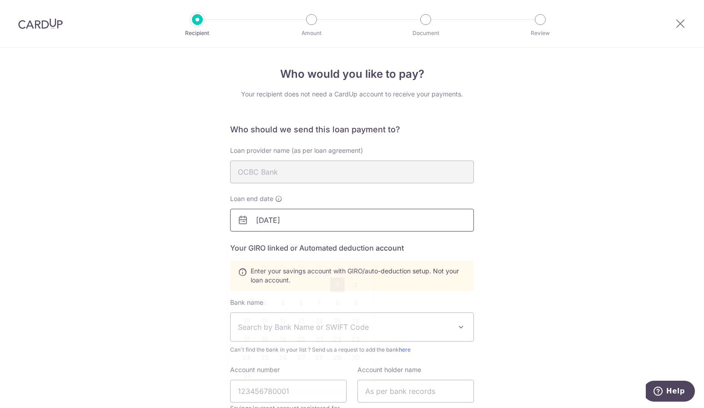
click at [261, 222] on input "08/01/2042" at bounding box center [352, 220] width 244 height 23
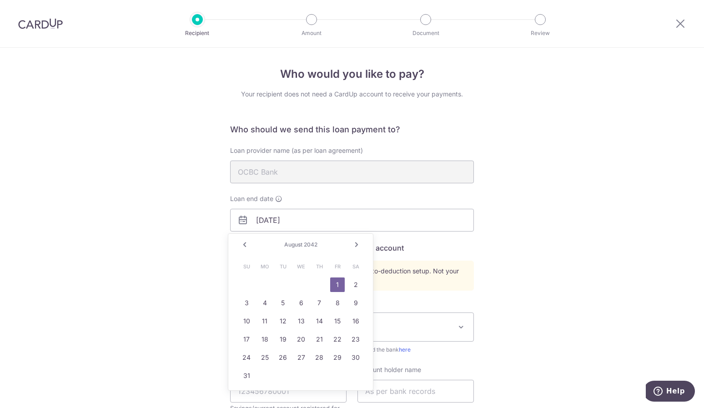
click at [338, 283] on link "1" at bounding box center [337, 285] width 15 height 15
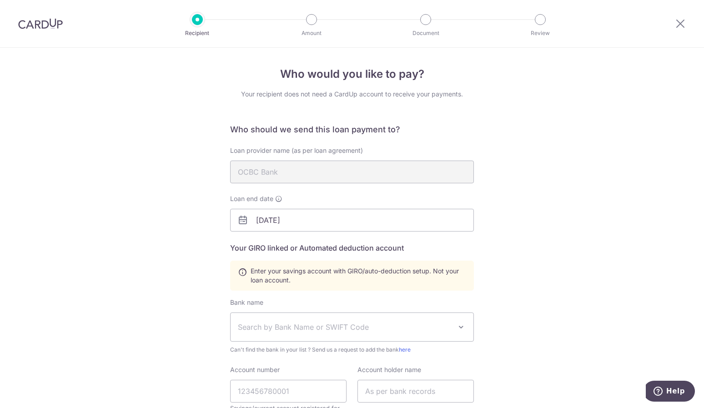
click at [520, 224] on div "Who would you like to pay? Your recipient does not need a CardUp account to rec…" at bounding box center [352, 317] width 704 height 539
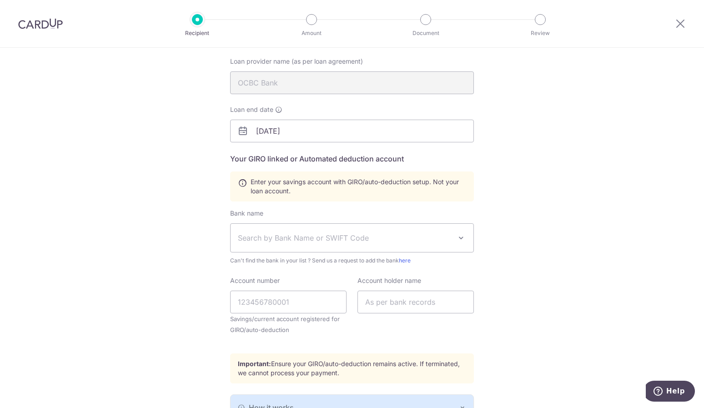
scroll to position [91, 0]
click at [263, 235] on span "Search by Bank Name or SWIFT Code" at bounding box center [345, 236] width 214 height 11
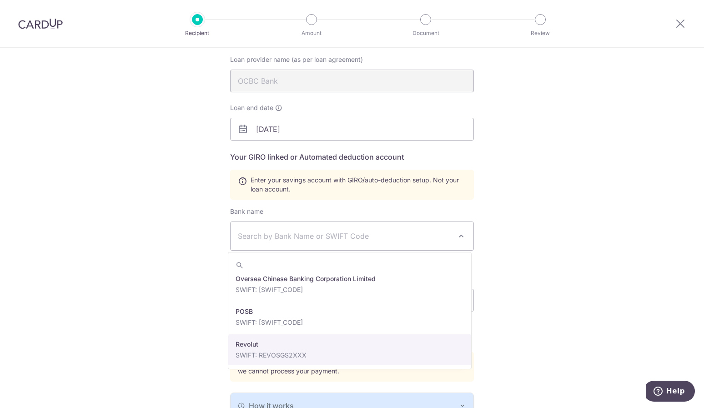
scroll to position [1592, 0]
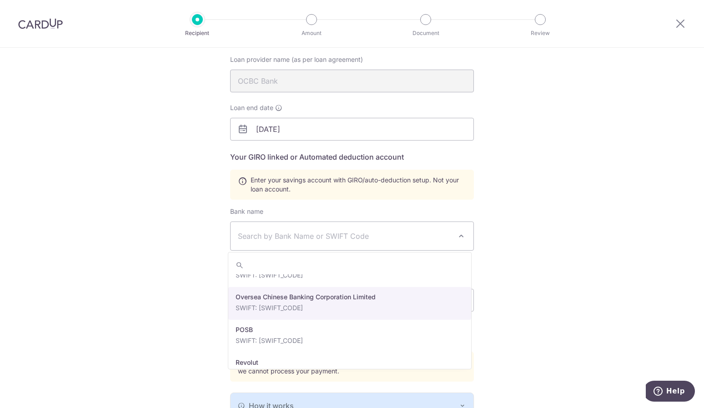
select select "12"
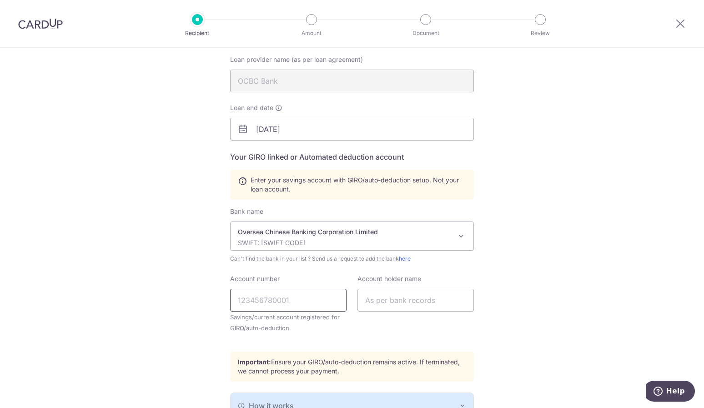
click at [290, 298] on input "Account number" at bounding box center [288, 300] width 116 height 23
type input "660876343001"
click at [393, 299] on input "text" at bounding box center [416, 300] width 116 height 23
type input "Goh Mia Yang"
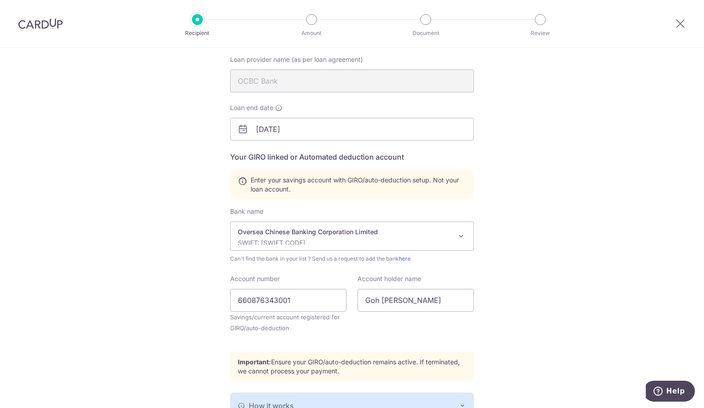
click at [568, 262] on div "Who would you like to pay? Your recipient does not need a CardUp account to rec…" at bounding box center [352, 226] width 704 height 539
click at [559, 268] on div "Who would you like to pay? Your recipient does not need a CardUp account to rec…" at bounding box center [352, 226] width 704 height 539
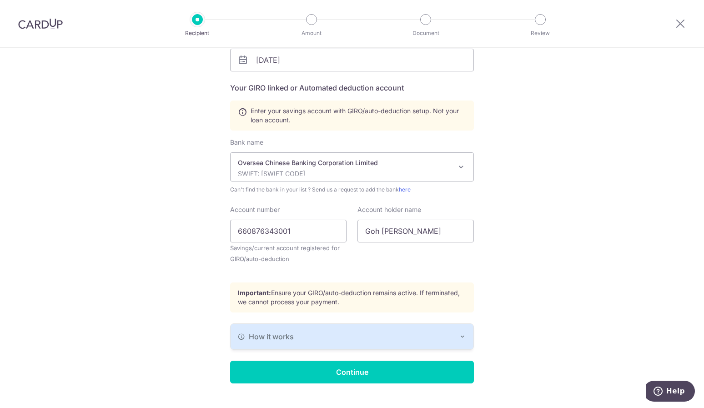
scroll to position [177, 0]
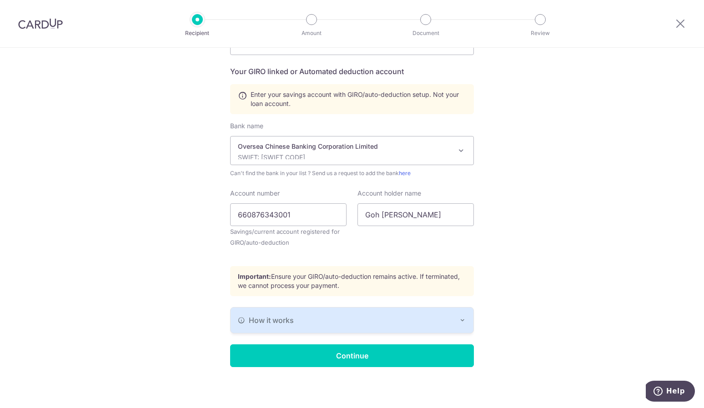
click at [460, 317] on icon "button" at bounding box center [462, 320] width 7 height 7
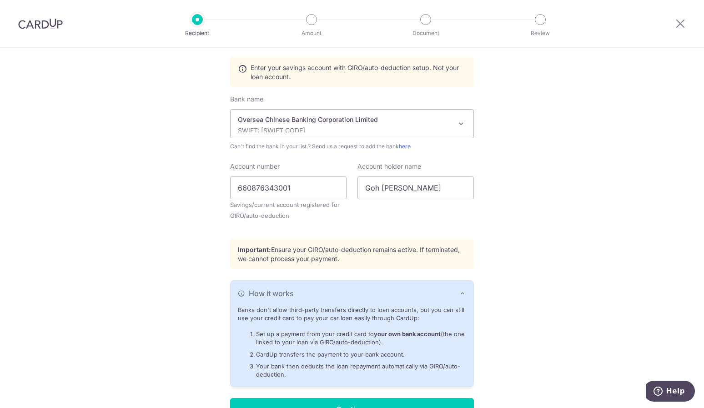
scroll to position [222, 0]
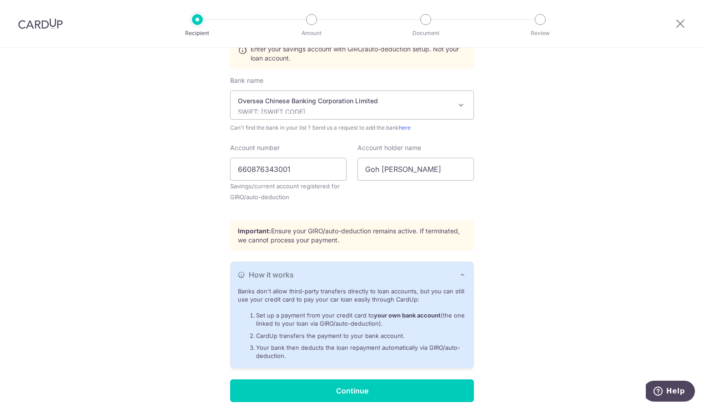
click at [460, 273] on icon "button" at bounding box center [462, 274] width 7 height 7
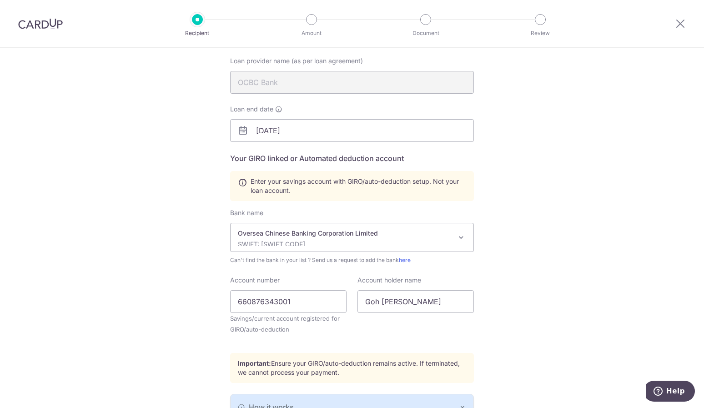
scroll to position [177, 0]
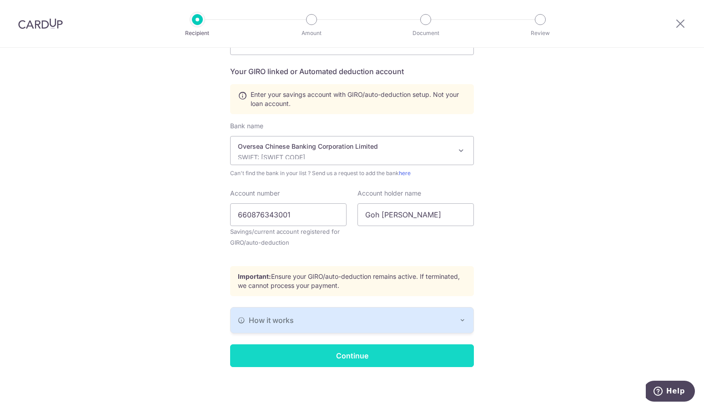
click at [365, 355] on input "Continue" at bounding box center [352, 355] width 244 height 23
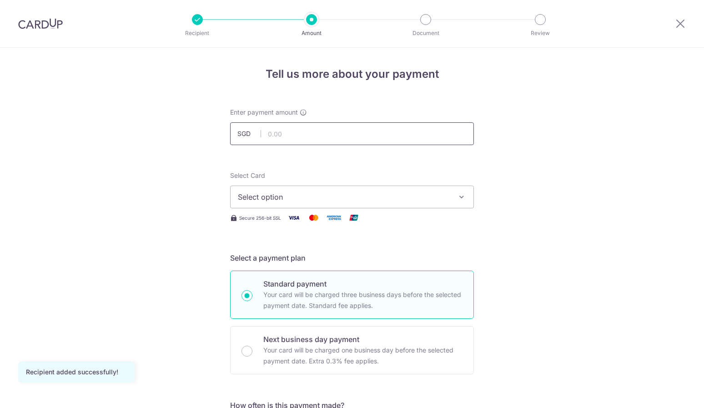
click at [298, 138] on input "text" at bounding box center [352, 133] width 244 height 23
click at [308, 204] on button "Select option" at bounding box center [352, 197] width 244 height 23
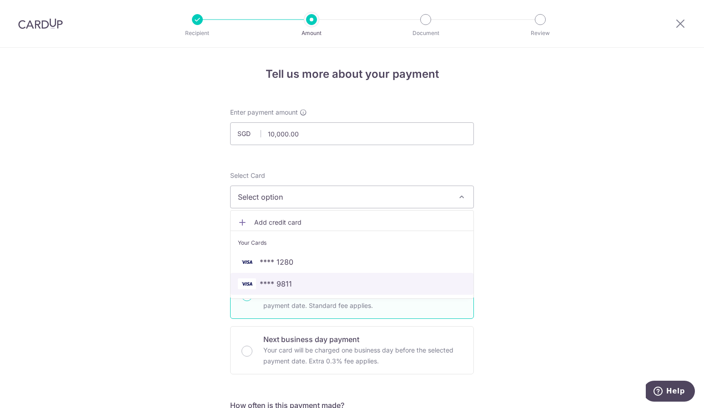
click at [307, 278] on span "**** 9811" at bounding box center [352, 283] width 228 height 11
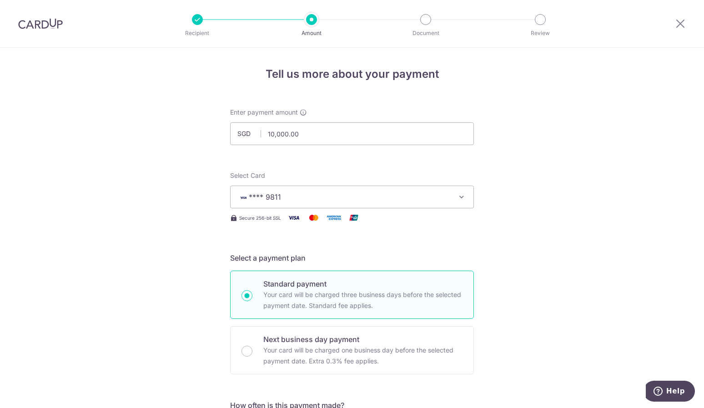
drag, startPoint x: 40, startPoint y: 187, endPoint x: 93, endPoint y: 142, distance: 70.1
drag, startPoint x: 316, startPoint y: 128, endPoint x: 266, endPoint y: 133, distance: 50.3
click at [266, 133] on input "10,000.00" at bounding box center [352, 133] width 244 height 23
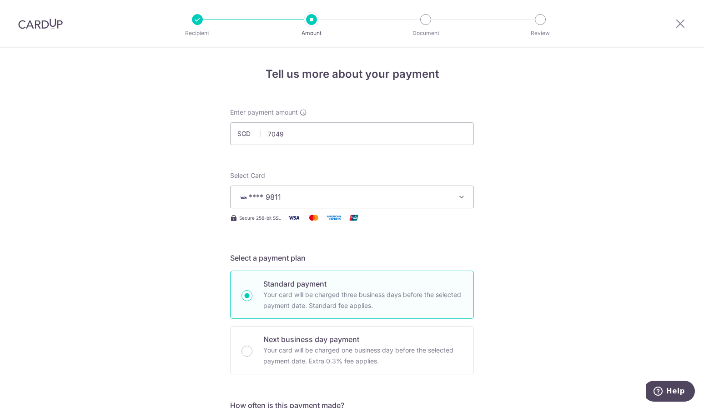
type input "7,049.00"
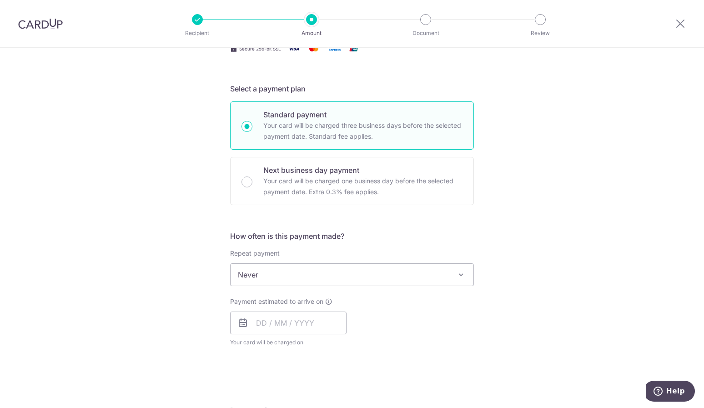
scroll to position [182, 0]
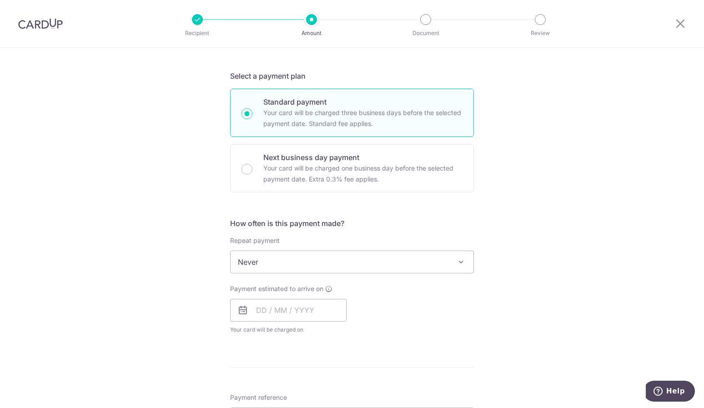
click at [352, 263] on span "Never" at bounding box center [352, 262] width 243 height 22
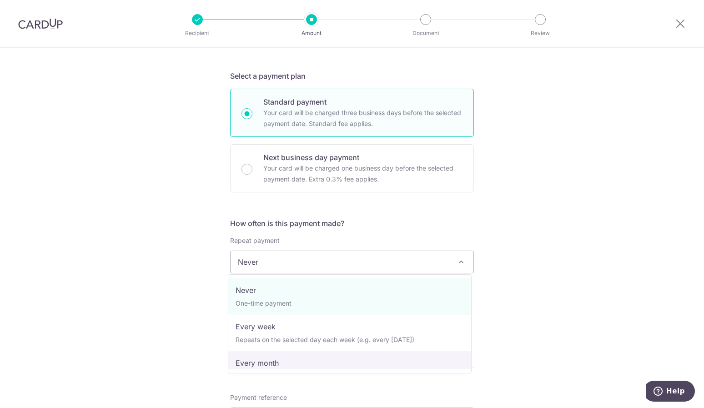
select select "3"
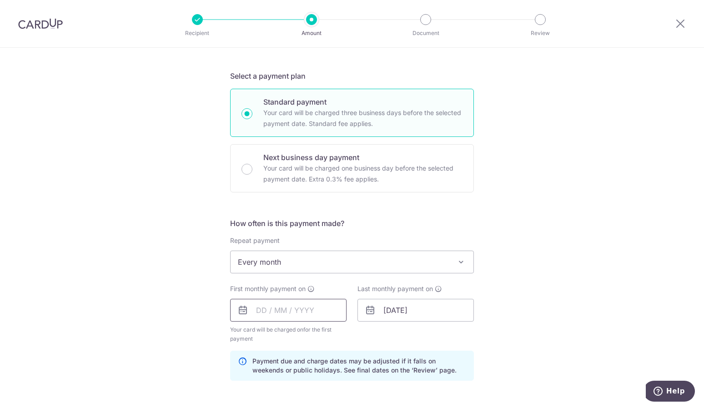
click at [253, 318] on input "text" at bounding box center [288, 310] width 116 height 23
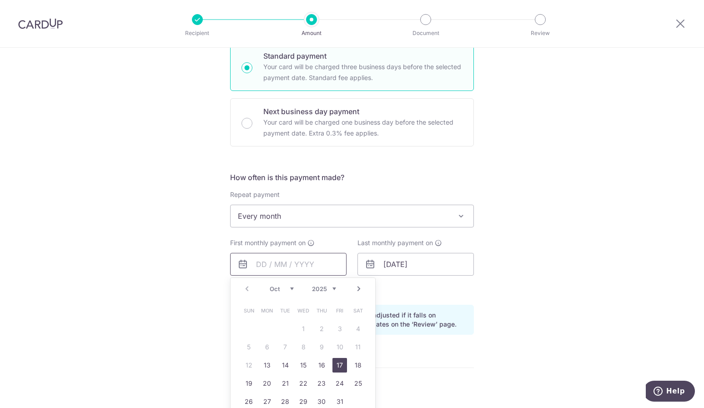
scroll to position [273, 0]
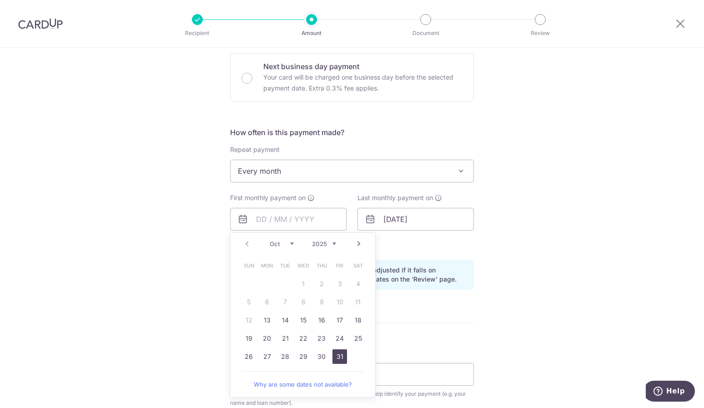
click at [334, 351] on link "31" at bounding box center [340, 356] width 15 height 15
type input "[DATE]"
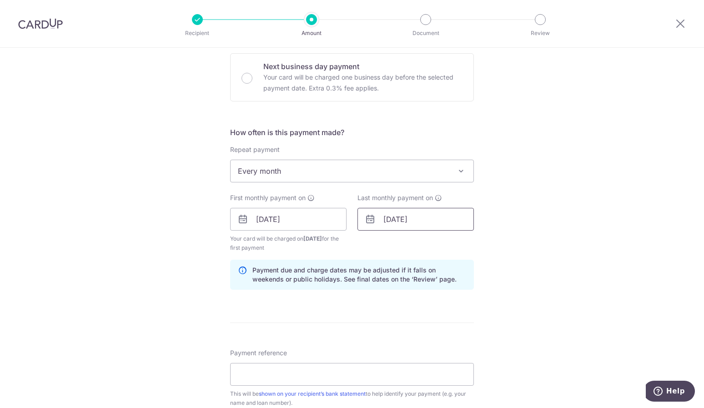
click at [393, 215] on input "08/01/2042" at bounding box center [416, 219] width 116 height 23
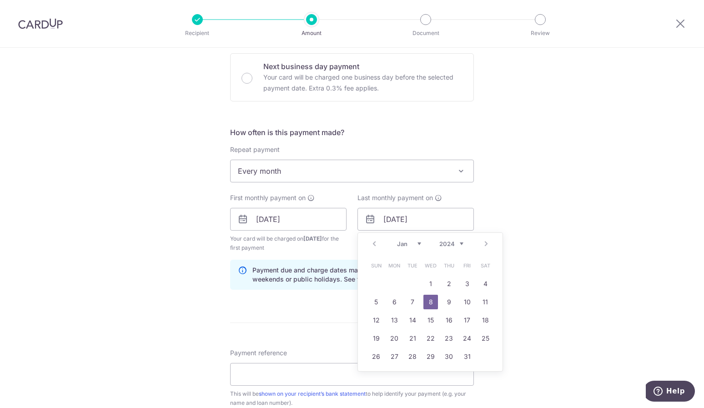
click at [369, 243] on div "Prev Next Jan Feb Mar Apr May Jun Jul Aug Sep Oct Nov Dec 2024 2025 2026 2027 2…" at bounding box center [430, 244] width 145 height 22
click at [366, 244] on div "Prev Next Jan Feb Mar Apr May Jun Jul Aug Sep Oct Nov Dec 2024 2025 2026 2027 2…" at bounding box center [430, 244] width 145 height 22
click at [373, 244] on div "Prev Next Jan Feb Mar Apr May Jun Jul Aug Sep Oct Nov Dec 2024 2025 2026 2027 2…" at bounding box center [430, 244] width 145 height 22
click at [372, 243] on div "Prev Next Jan Feb Mar Apr May Jun Jul Aug Sep Oct Nov Dec 2024 2025 2026 2027 2…" at bounding box center [430, 244] width 145 height 22
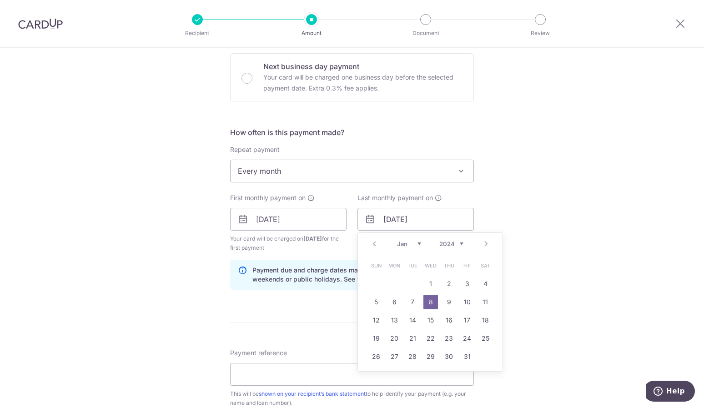
click at [405, 243] on select "Jan Feb Mar Apr May Jun Jul Aug Sep Oct Nov Dec" at bounding box center [409, 243] width 24 height 7
click at [432, 243] on div "Jan Feb Mar Apr May Jun Jul Aug Sep Oct Nov Dec 2024 2025 2026 2027 2028 2029 2…" at bounding box center [430, 244] width 66 height 8
click at [460, 244] on select "2024 2025 2026 2027 2028 2029 2030 2031 2032 2033 2034 2035" at bounding box center [451, 243] width 24 height 7
click at [414, 243] on select "Jan Feb Mar Apr May Jun Jul Aug Sep Oct Nov Dec" at bounding box center [409, 243] width 24 height 7
click at [428, 357] on link "31" at bounding box center [431, 356] width 15 height 15
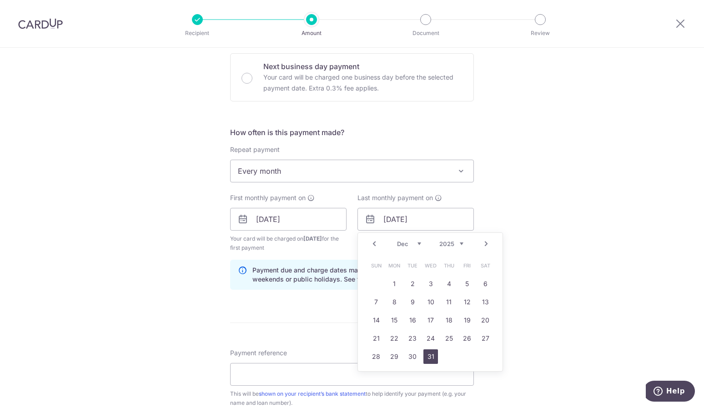
type input "31/12/2025"
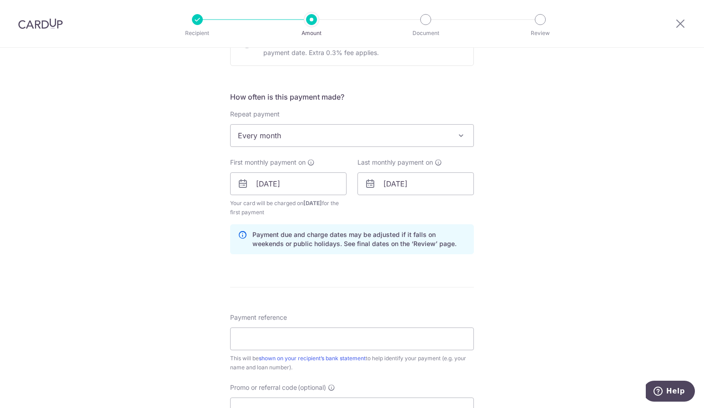
scroll to position [364, 0]
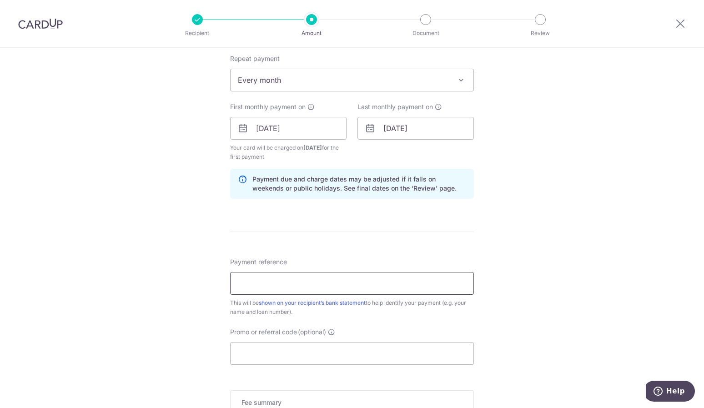
click at [321, 278] on input "Payment reference" at bounding box center [352, 283] width 244 height 23
type input "OCBC Mortgage Loan"
click at [355, 356] on input "Promo or referral code (optional)" at bounding box center [352, 353] width 244 height 23
paste input "3HOME25R"
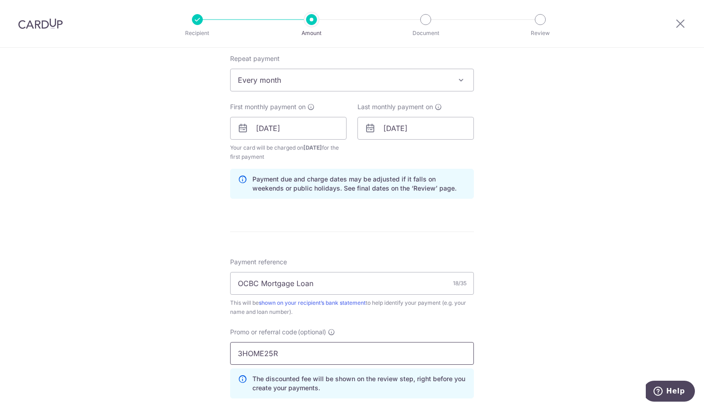
type input "3HOME25R"
click at [568, 267] on div "Tell us more about your payment Enter payment amount SGD 7,049.00 7049.00 Recip…" at bounding box center [352, 139] width 704 height 910
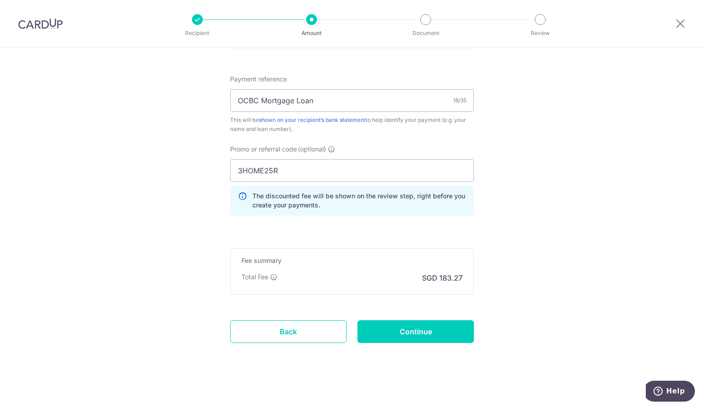
scroll to position [547, 0]
click at [418, 328] on input "Continue" at bounding box center [416, 331] width 116 height 23
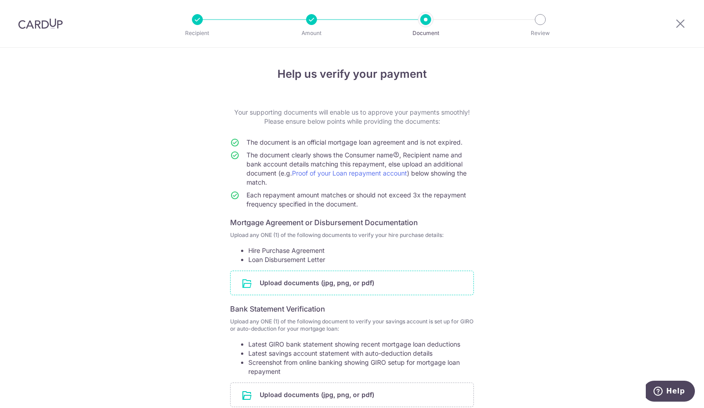
click at [373, 283] on input "file" at bounding box center [352, 283] width 243 height 24
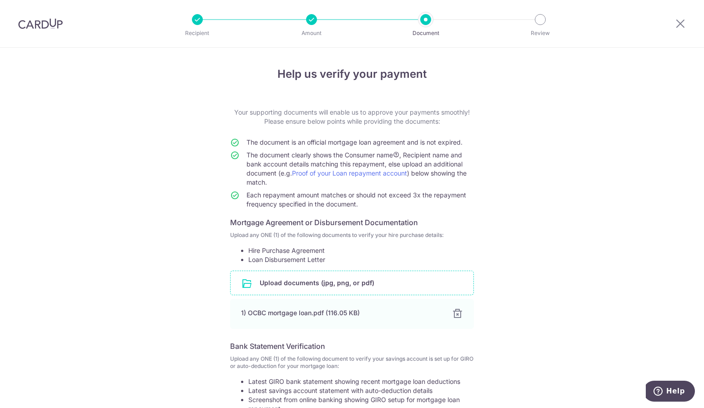
click at [495, 187] on div "Help us verify your payment Your supporting documents will enable us to approve…" at bounding box center [352, 293] width 704 height 490
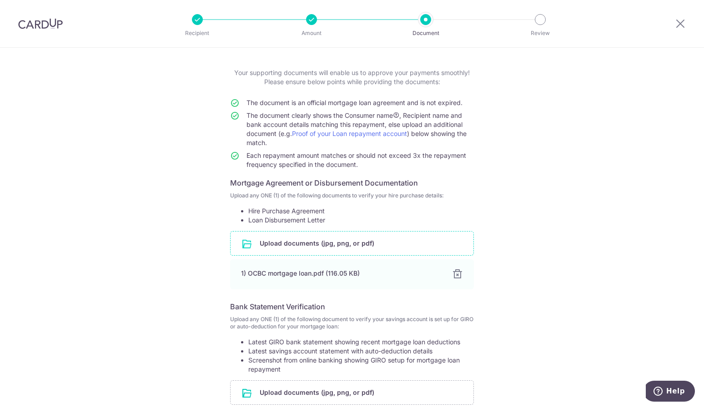
scroll to position [128, 0]
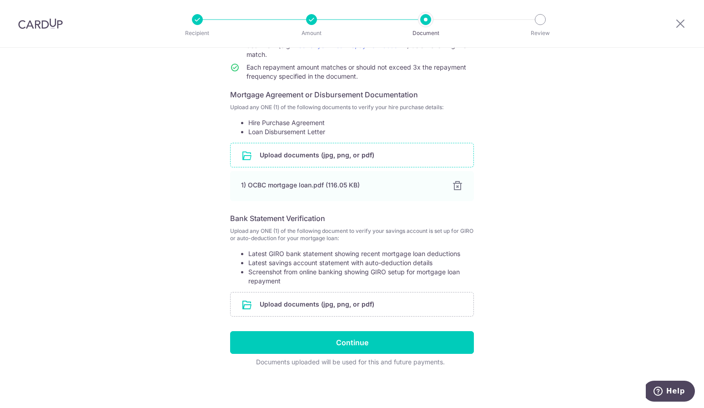
drag, startPoint x: 499, startPoint y: 194, endPoint x: 446, endPoint y: 184, distance: 53.4
click at [499, 194] on div "Help us verify your payment Your supporting documents will enable us to approve…" at bounding box center [352, 165] width 704 height 490
click at [346, 157] on input "file" at bounding box center [352, 155] width 243 height 24
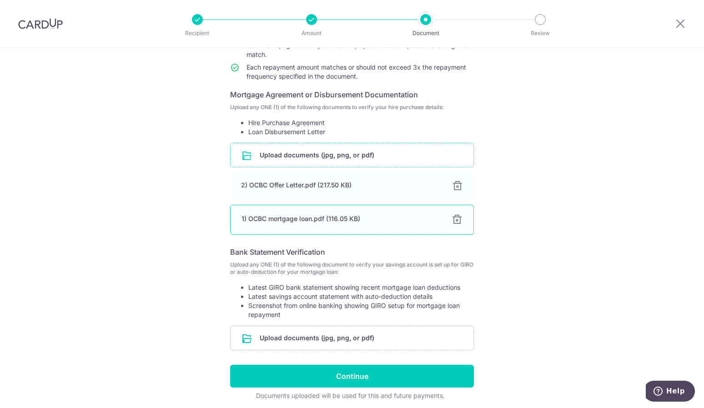
click at [456, 220] on div at bounding box center [457, 219] width 11 height 11
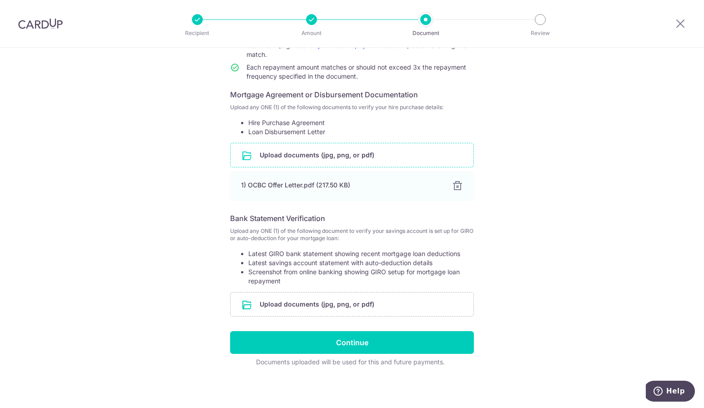
drag, startPoint x: 573, startPoint y: 74, endPoint x: 589, endPoint y: 71, distance: 15.9
click at [573, 74] on div "Help us verify your payment Your supporting documents will enable us to approve…" at bounding box center [352, 165] width 704 height 490
drag, startPoint x: 679, startPoint y: 20, endPoint x: 400, endPoint y: 37, distance: 279.4
click at [679, 20] on icon at bounding box center [680, 23] width 11 height 11
